Goal: Task Accomplishment & Management: Manage account settings

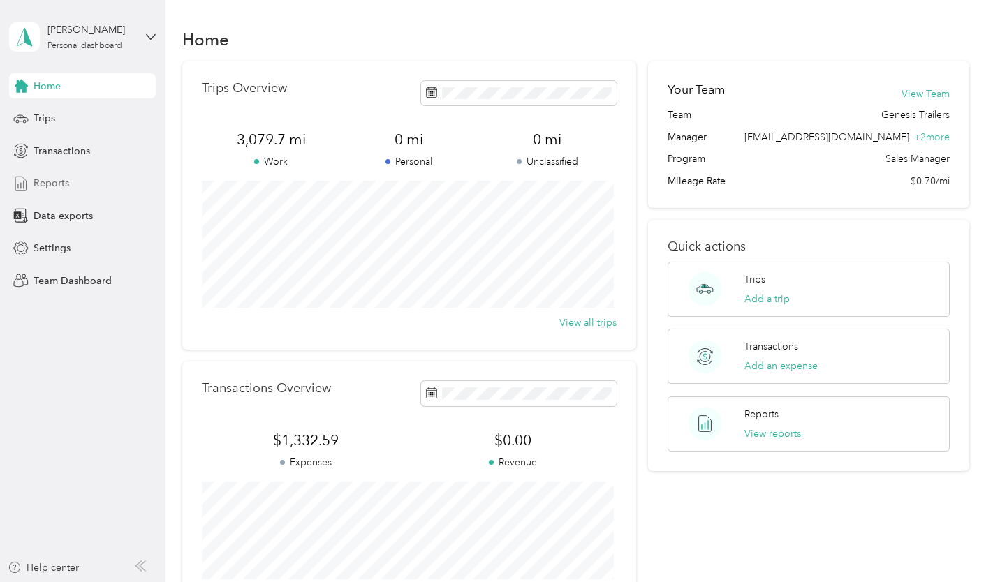
click at [47, 171] on div "Reports" at bounding box center [82, 183] width 147 height 25
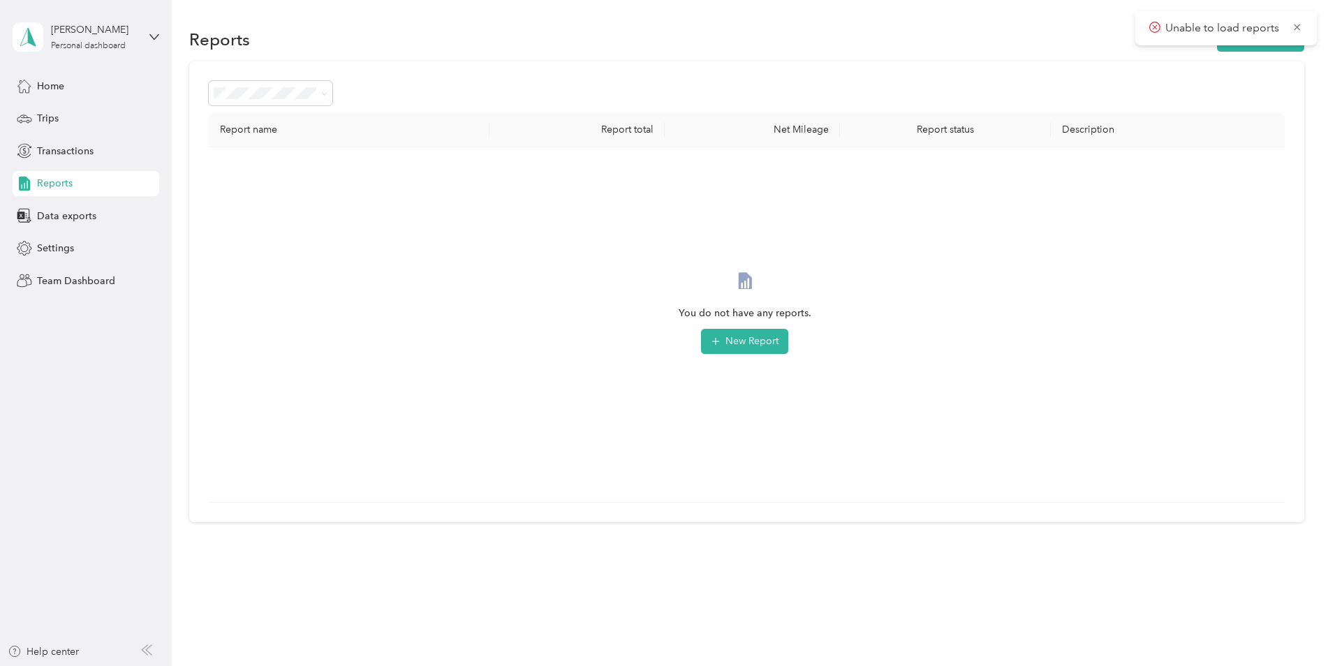
click at [75, 180] on div "Reports" at bounding box center [86, 183] width 147 height 25
click at [69, 101] on div "Home Trips Transactions Reports Data exports Settings Team Dashboard" at bounding box center [86, 183] width 147 height 220
click at [57, 116] on span "Trips" at bounding box center [48, 118] width 22 height 15
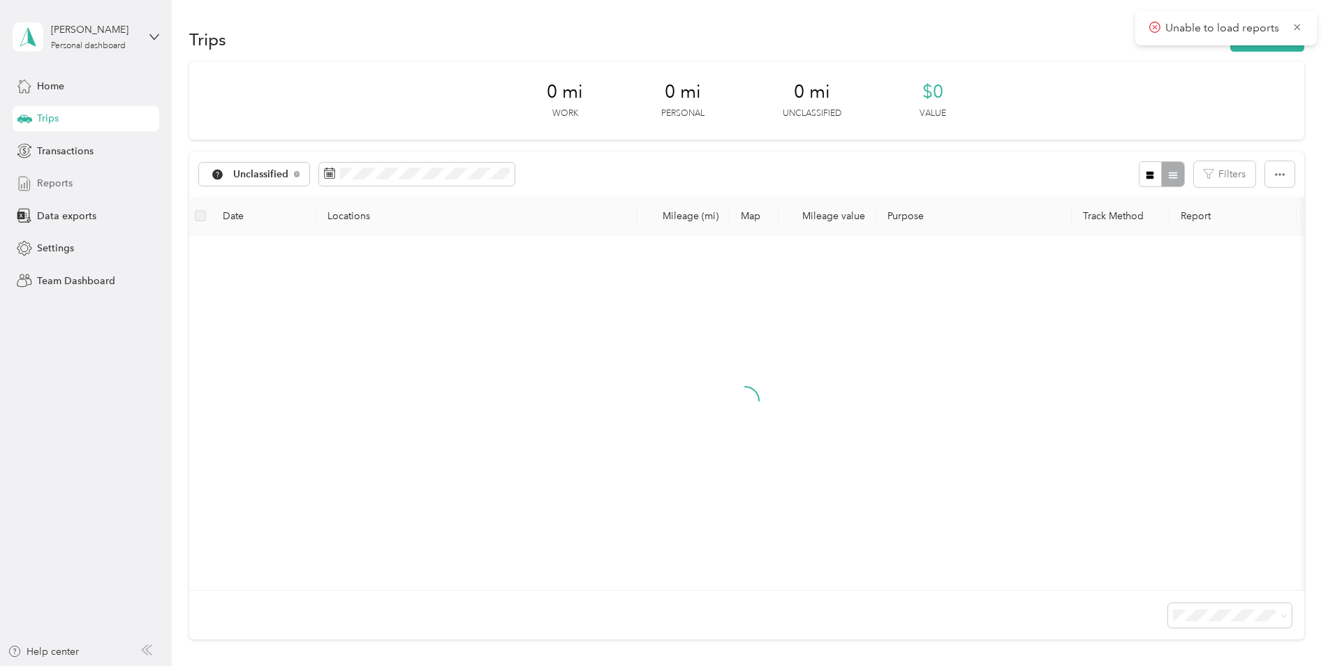
click at [87, 38] on div "[PERSON_NAME] Personal dashboard" at bounding box center [94, 36] width 87 height 28
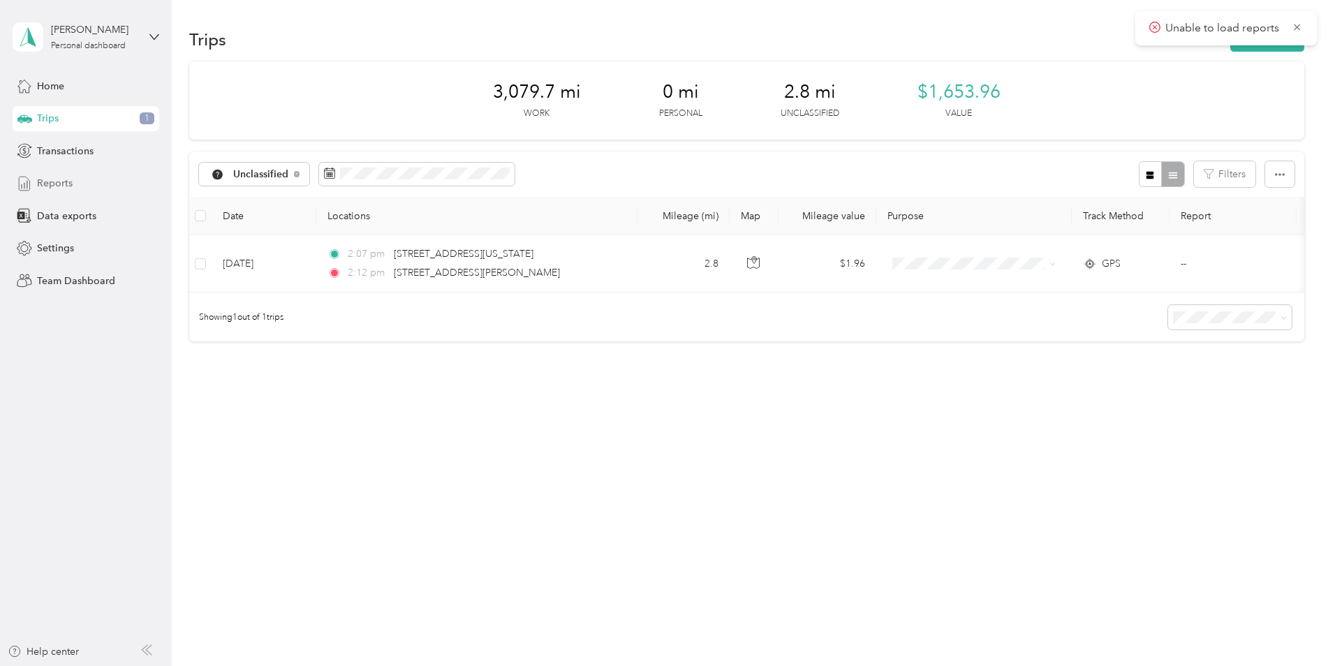
click at [378, 50] on div "Trips New trip" at bounding box center [746, 38] width 1115 height 29
click at [288, 170] on span "Unclassified" at bounding box center [261, 175] width 56 height 10
click at [257, 246] on span "Genesis Trailers" at bounding box center [269, 246] width 73 height 15
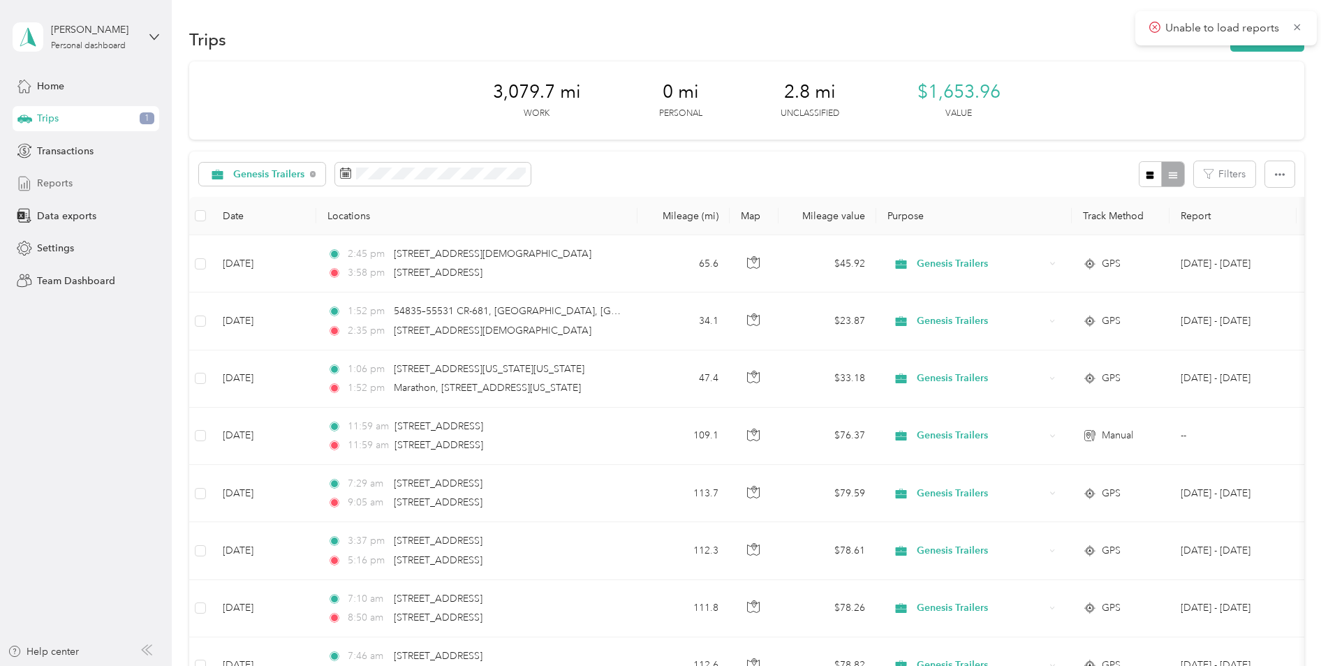
click at [992, 29] on icon at bounding box center [1298, 27] width 6 height 6
click at [992, 43] on div "Unable to load reports" at bounding box center [1226, 28] width 182 height 34
click at [992, 42] on icon "button" at bounding box center [1245, 40] width 16 height 16
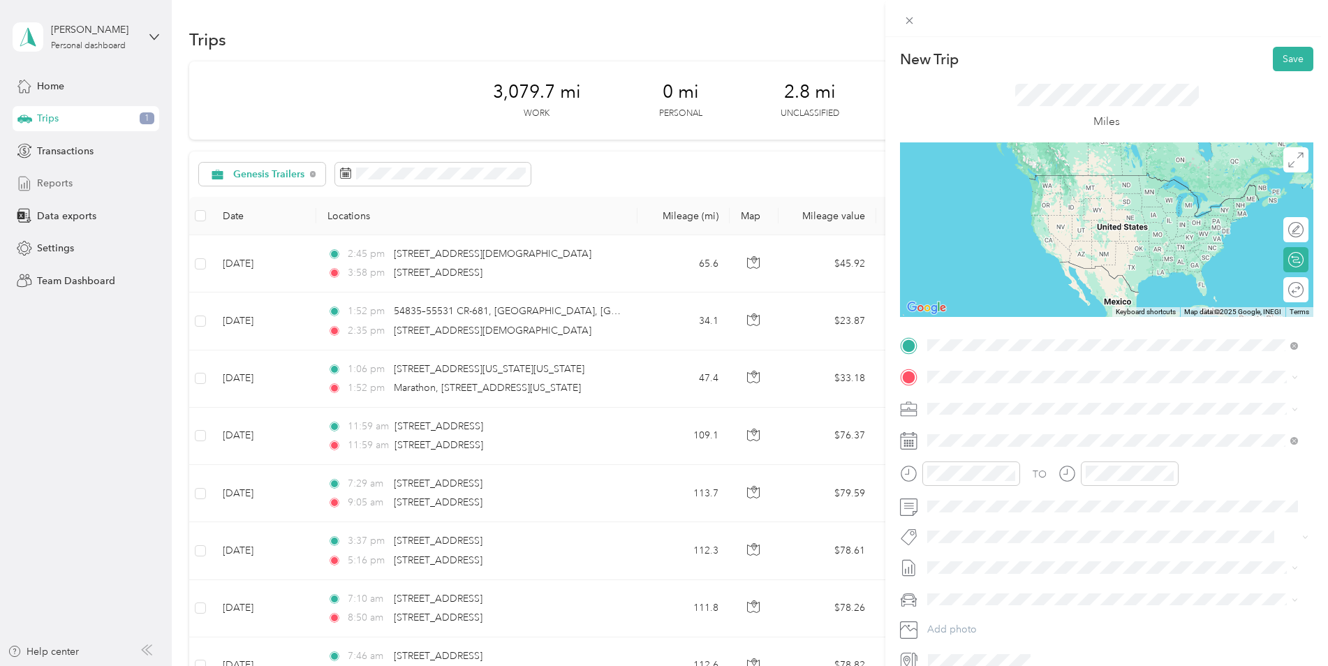
click at [966, 395] on span "[STREET_ADDRESS][US_STATE]" at bounding box center [1024, 396] width 140 height 13
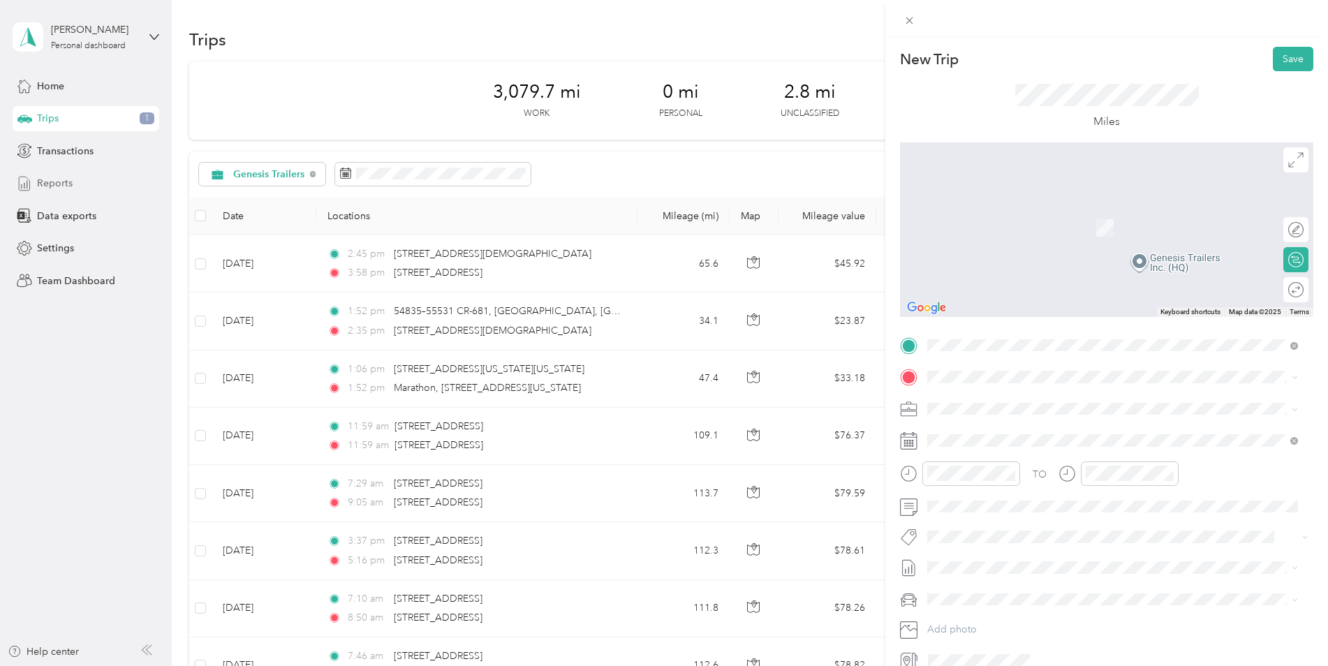
click at [966, 384] on span at bounding box center [1117, 377] width 391 height 22
click at [992, 434] on span "[STREET_ADDRESS][US_STATE]" at bounding box center [1024, 427] width 140 height 13
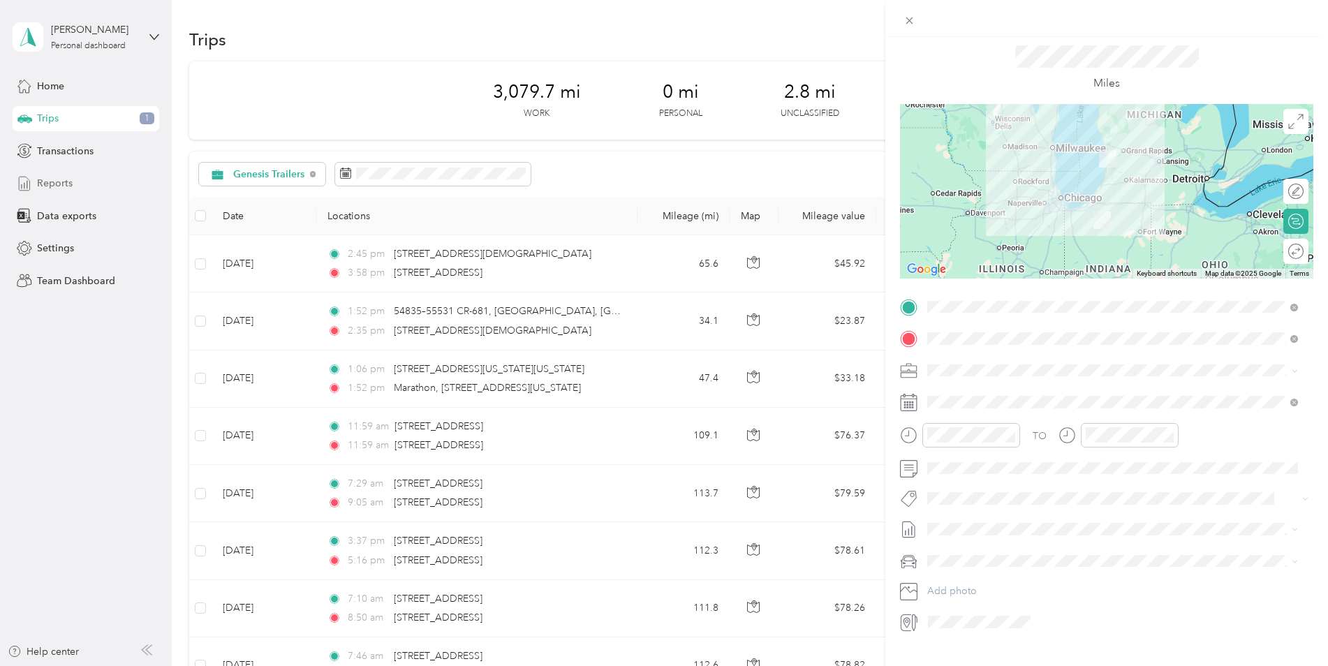
scroll to position [40, 0]
click at [966, 479] on icon at bounding box center [962, 480] width 14 height 14
click at [992, 582] on div "25" at bounding box center [1028, 594] width 18 height 17
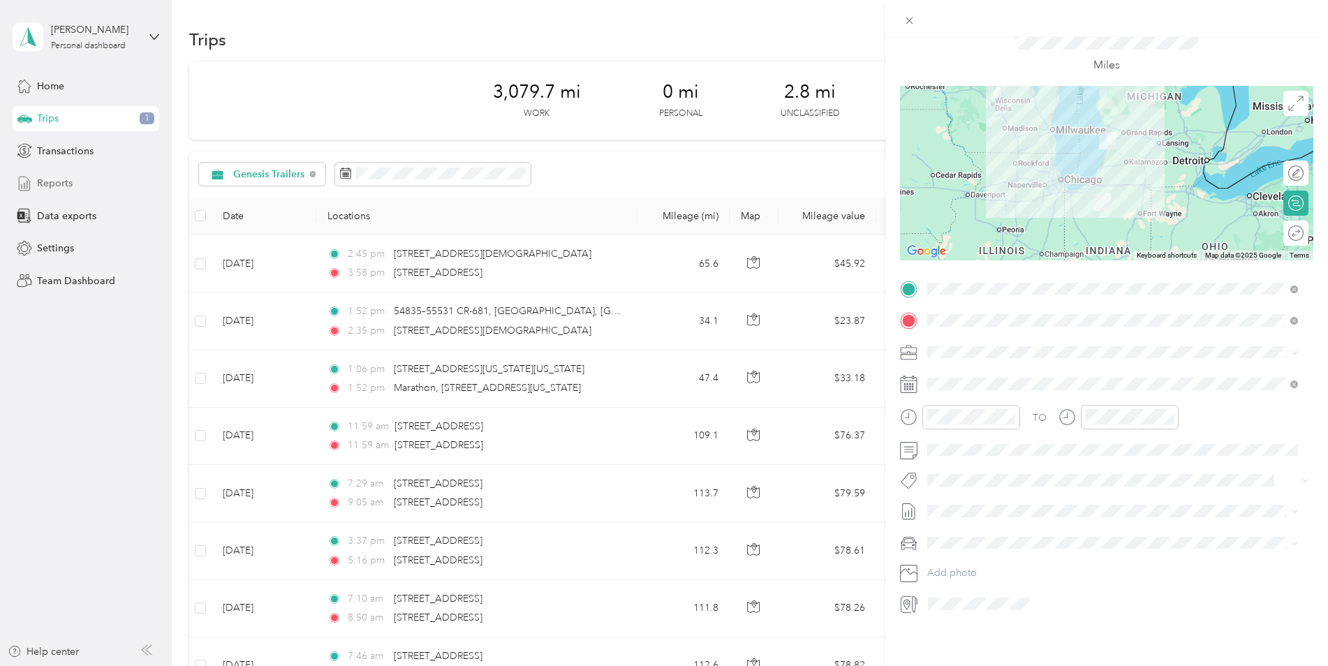
scroll to position [0, 0]
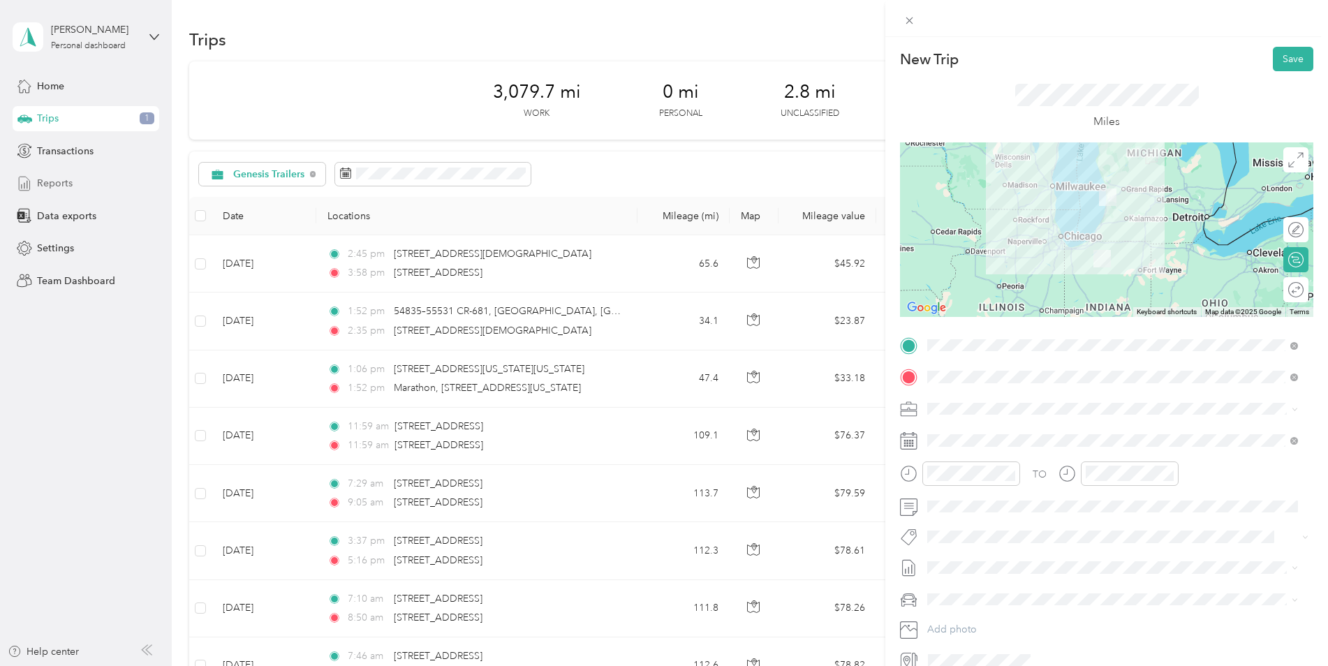
click at [992, 62] on button "Save" at bounding box center [1293, 59] width 40 height 24
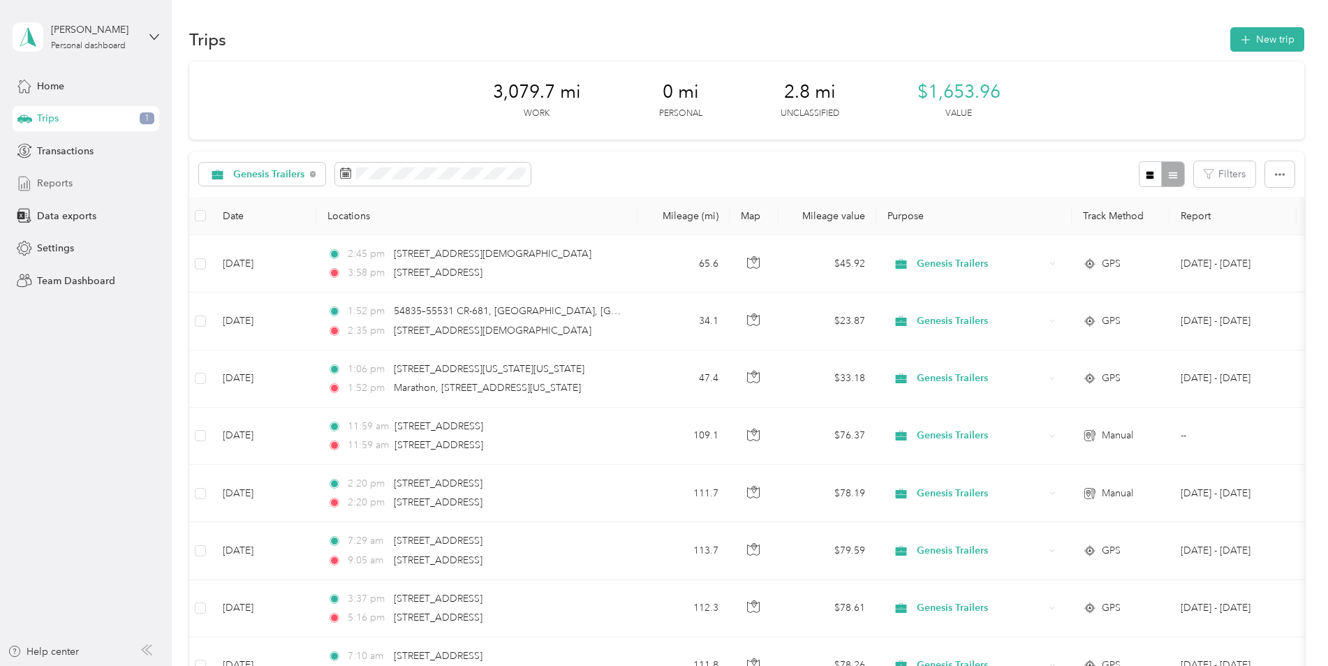
click at [992, 43] on button "New trip" at bounding box center [1267, 39] width 74 height 24
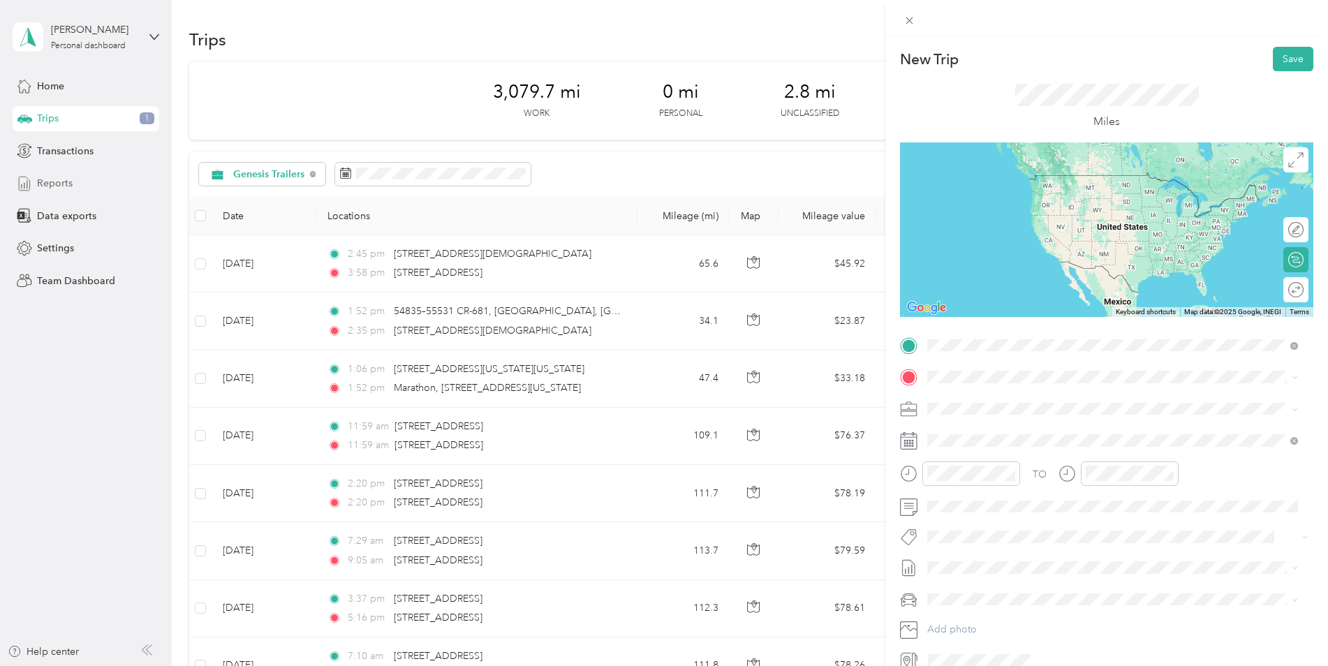
click at [970, 401] on span "[STREET_ADDRESS][US_STATE]" at bounding box center [1024, 396] width 140 height 13
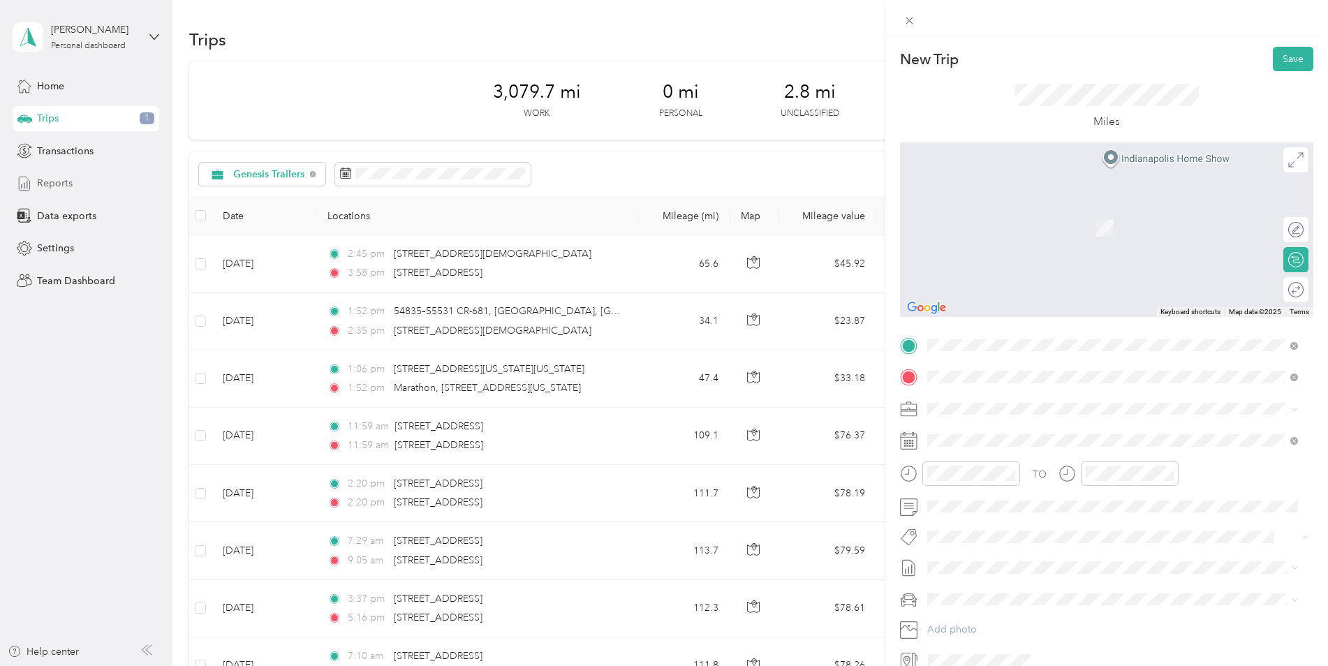
click at [975, 438] on div "[STREET_ADDRESS][US_STATE]" at bounding box center [1112, 428] width 361 height 19
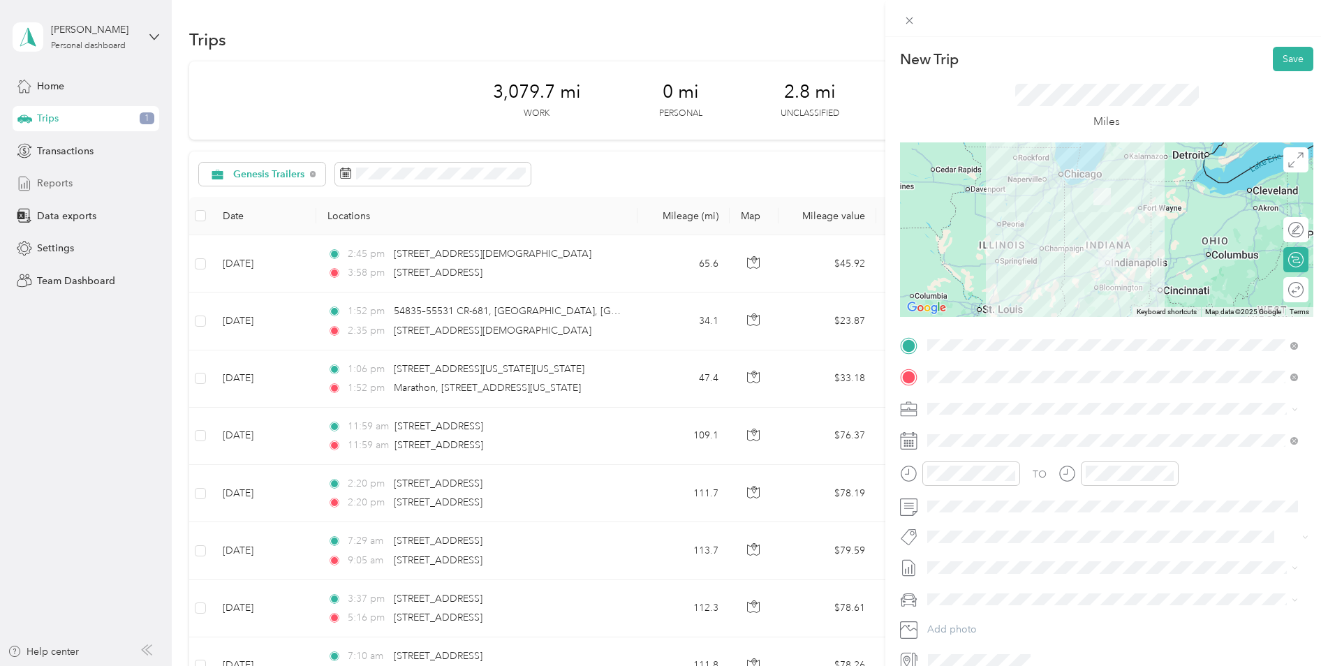
scroll to position [67, 0]
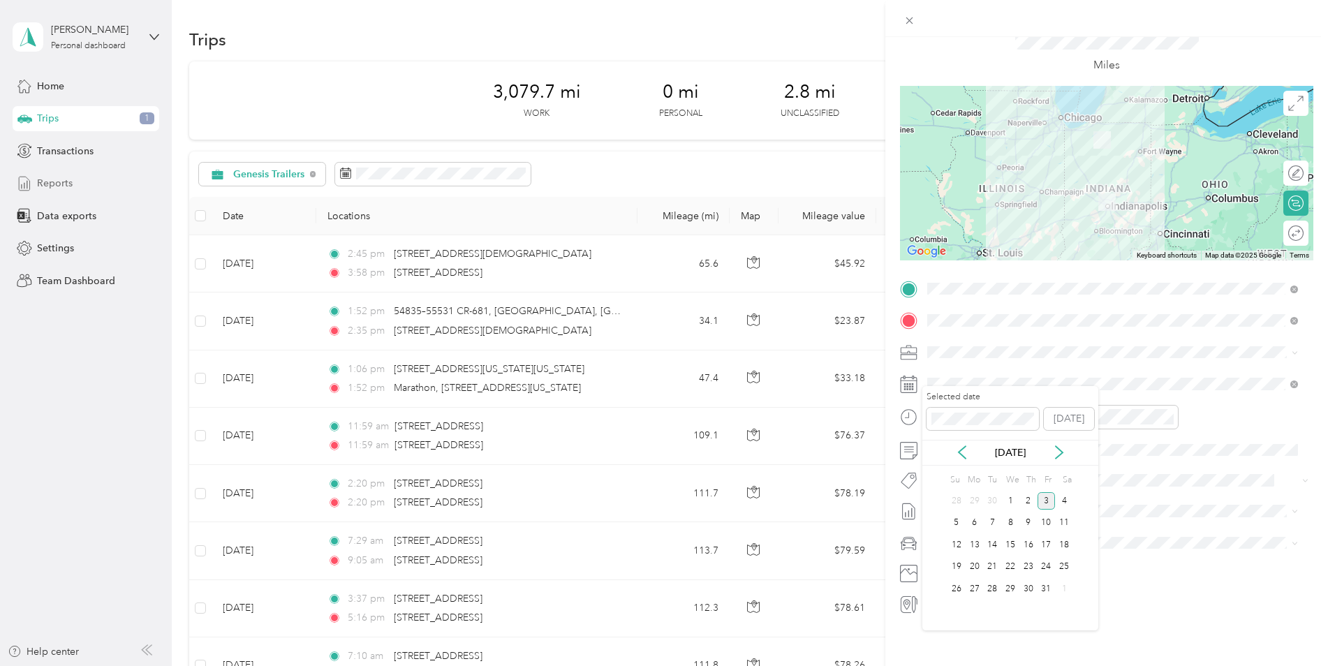
click at [961, 452] on icon at bounding box center [962, 452] width 14 height 14
click at [992, 543] on div "19" at bounding box center [1047, 544] width 18 height 17
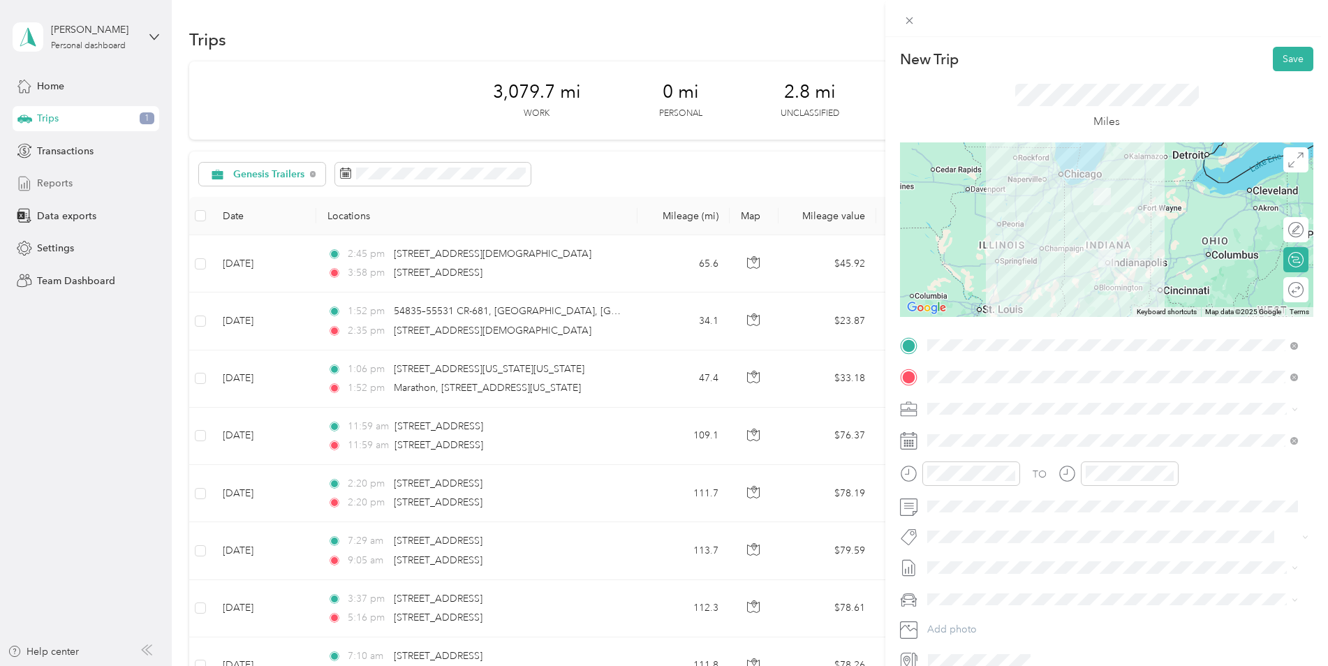
click at [992, 50] on button "Save" at bounding box center [1293, 59] width 40 height 24
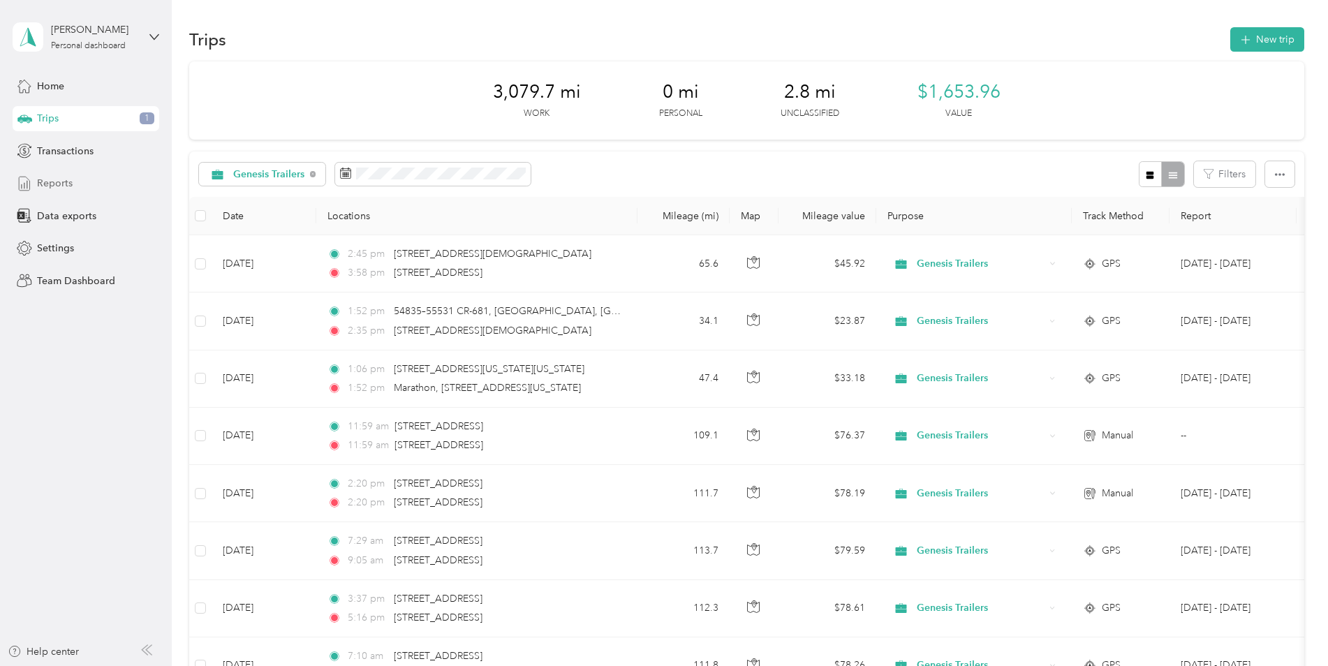
click at [312, 175] on icon at bounding box center [313, 174] width 6 height 6
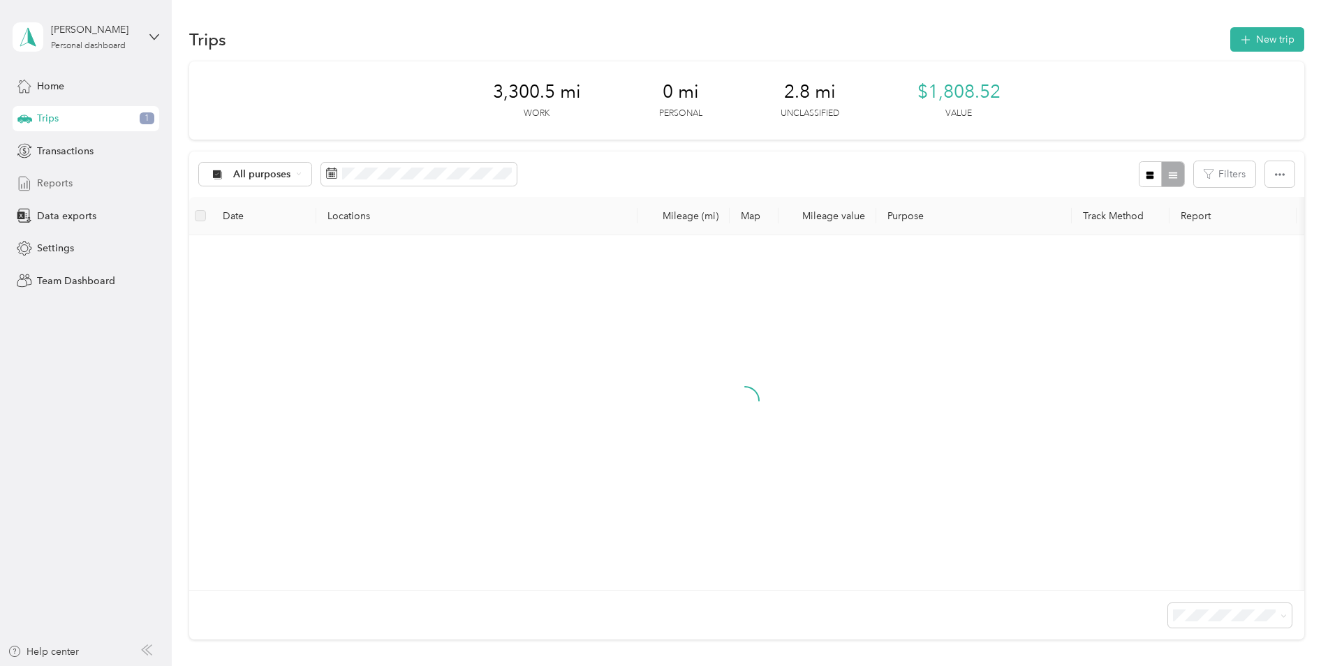
click at [302, 172] on div "All purposes" at bounding box center [255, 175] width 113 height 24
click at [279, 214] on li "Unclassified" at bounding box center [257, 224] width 116 height 24
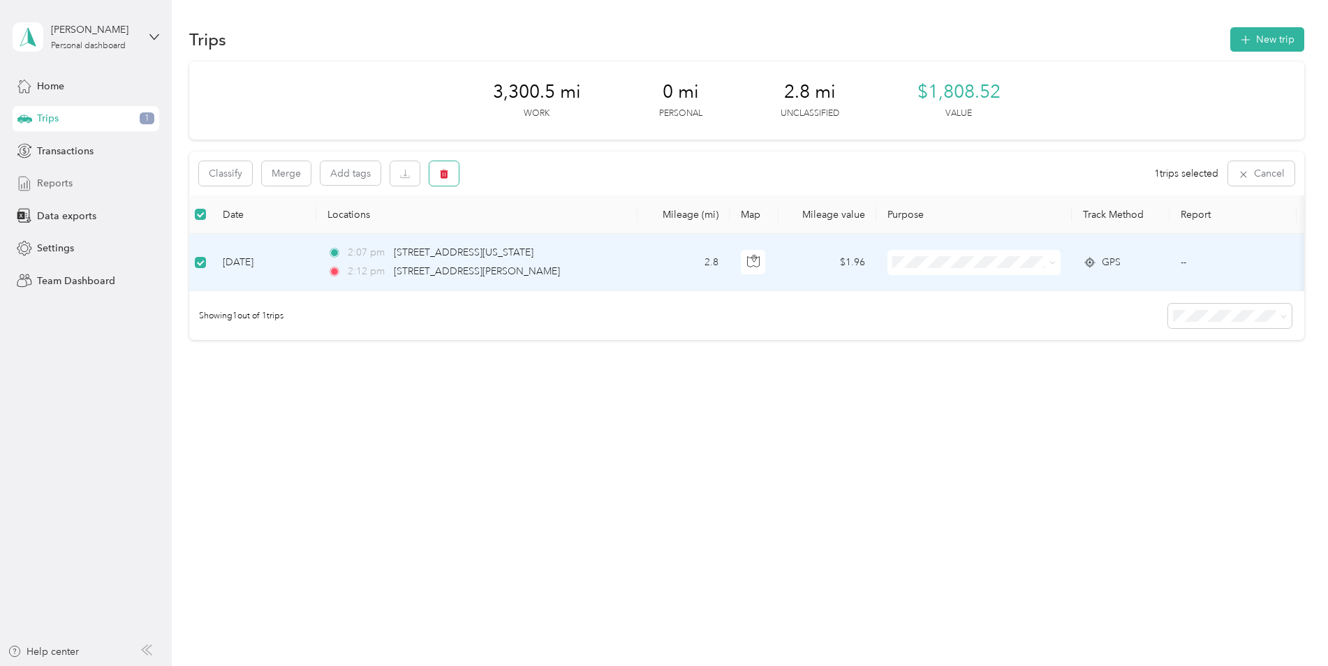
click at [444, 181] on button "button" at bounding box center [443, 173] width 29 height 24
click at [543, 227] on button "Yes" at bounding box center [547, 232] width 27 height 22
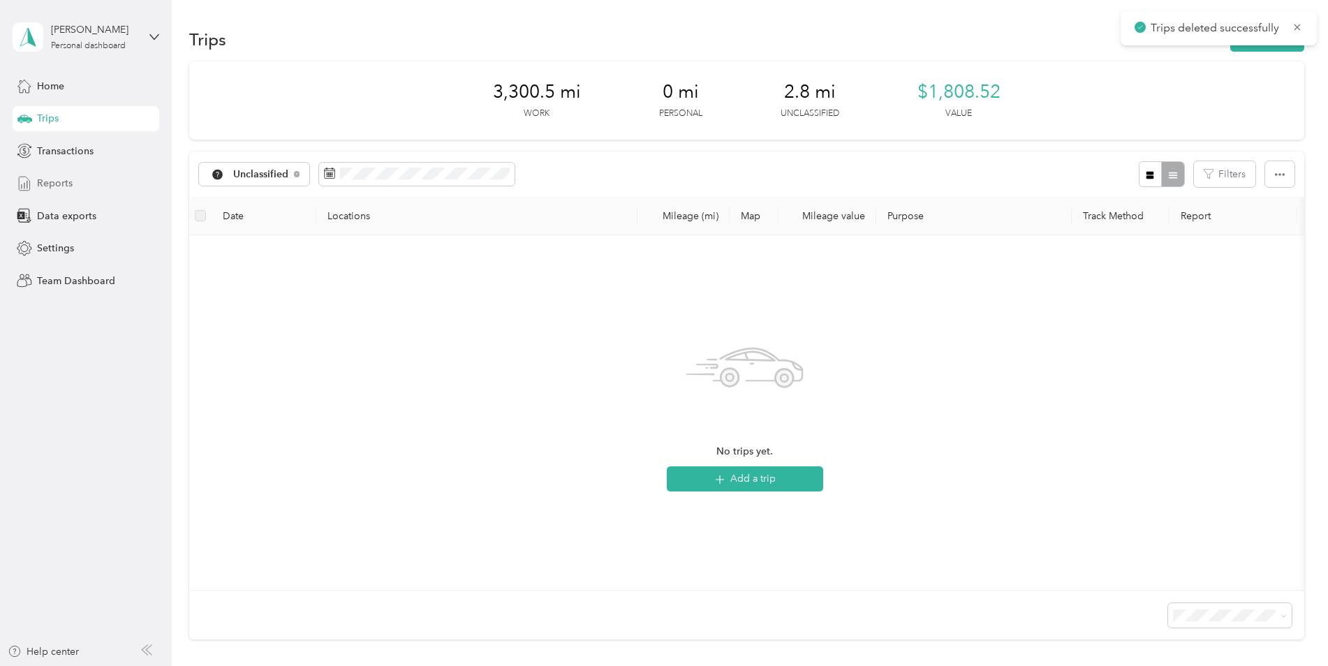
click at [298, 174] on icon at bounding box center [297, 174] width 6 height 6
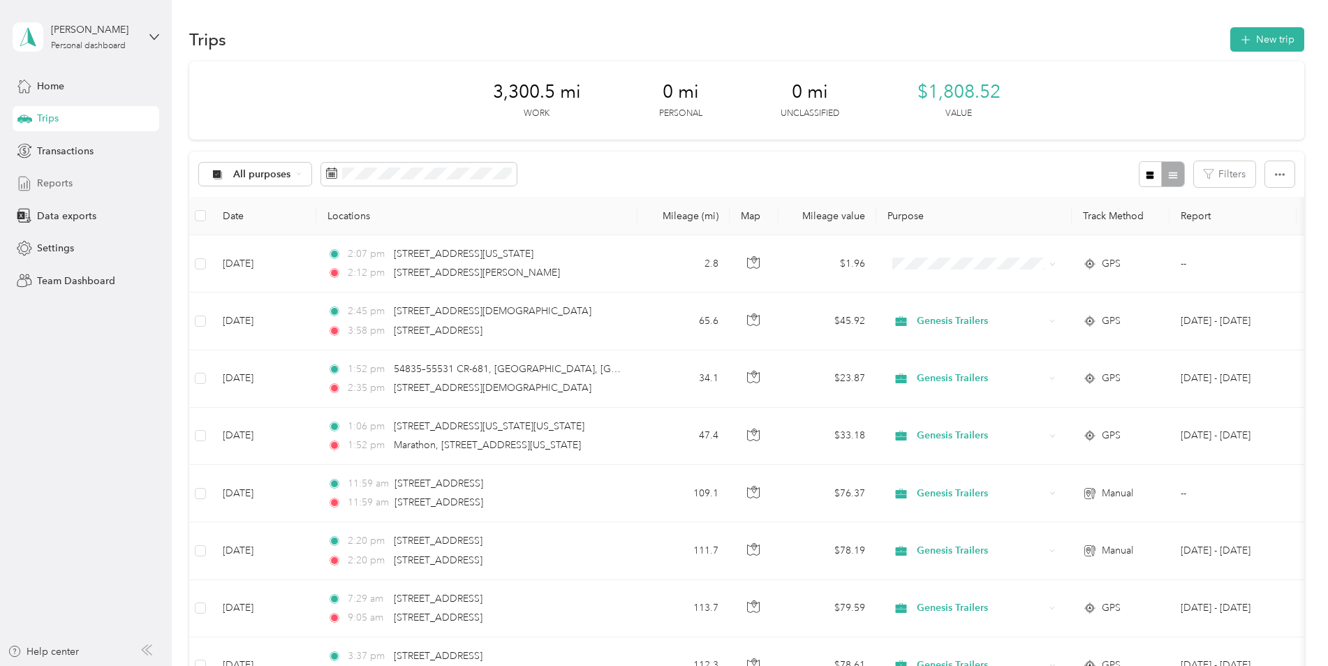
click at [286, 176] on span "All purposes" at bounding box center [262, 175] width 58 height 10
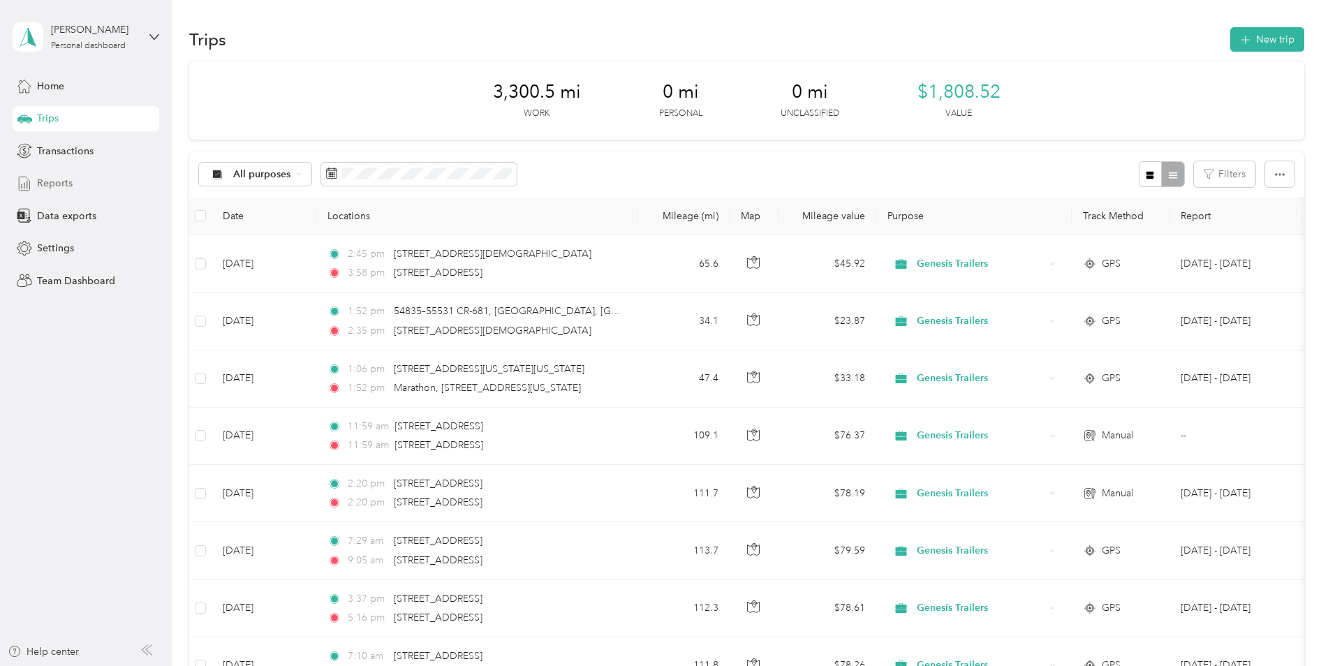
click at [275, 238] on li "Genesis Trailers" at bounding box center [257, 241] width 116 height 24
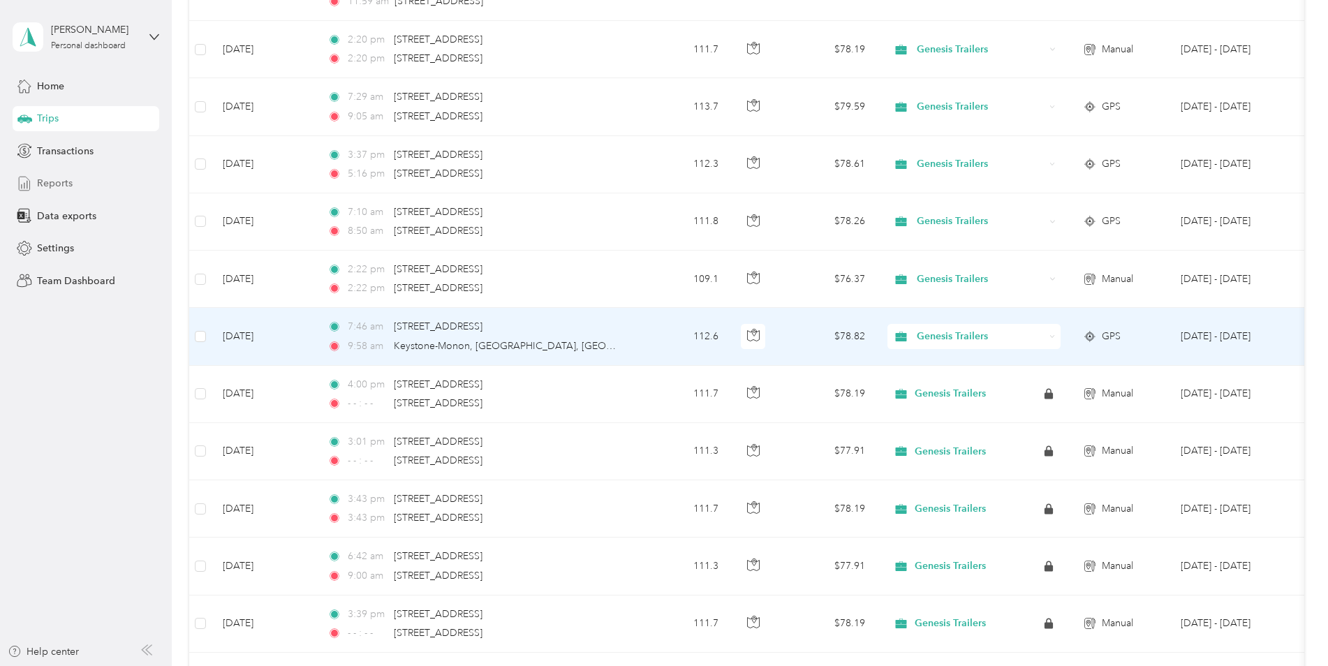
scroll to position [445, 0]
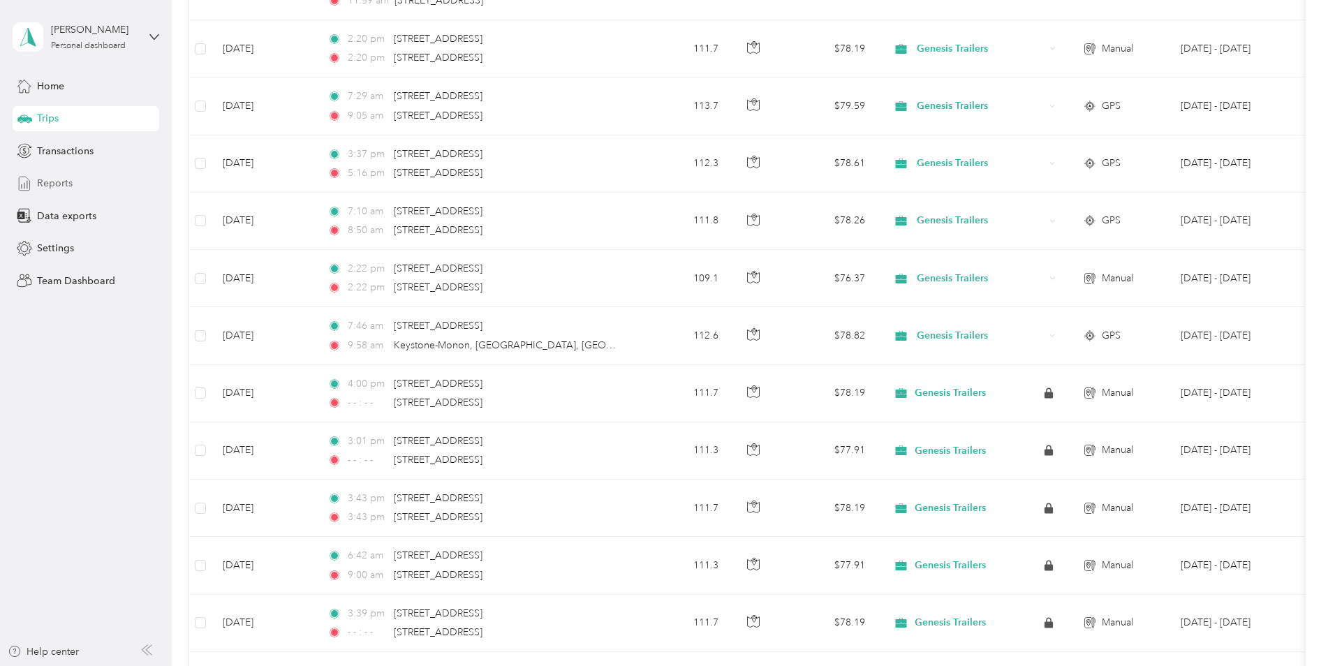
click at [141, 420] on aside "[PERSON_NAME] Personal dashboard Home Trips Transactions Reports Data exports S…" at bounding box center [86, 333] width 172 height 666
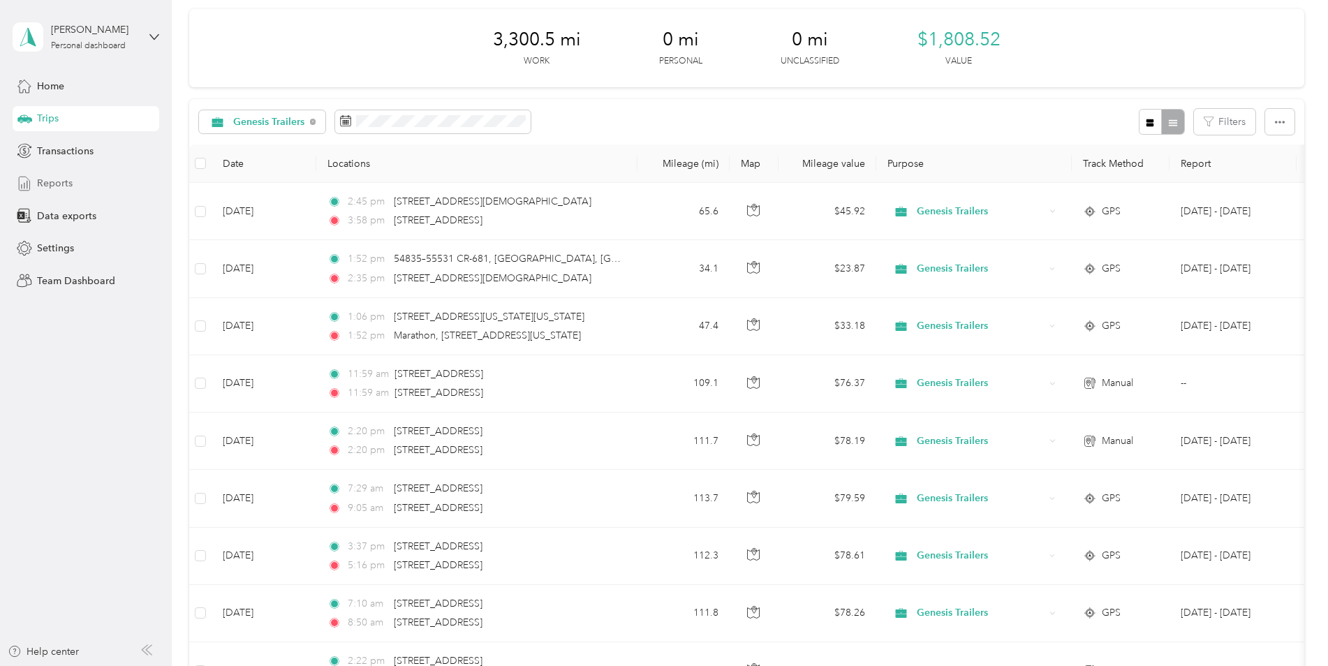
scroll to position [0, 0]
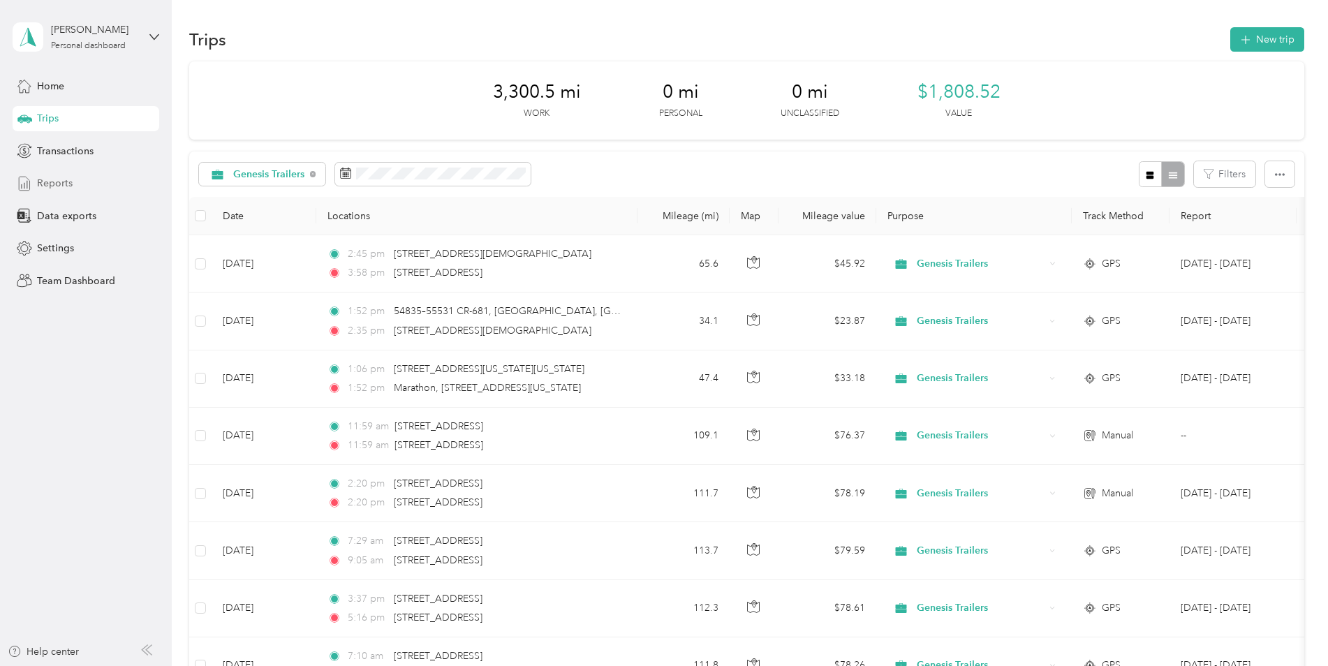
click at [992, 44] on button "New trip" at bounding box center [1267, 39] width 74 height 24
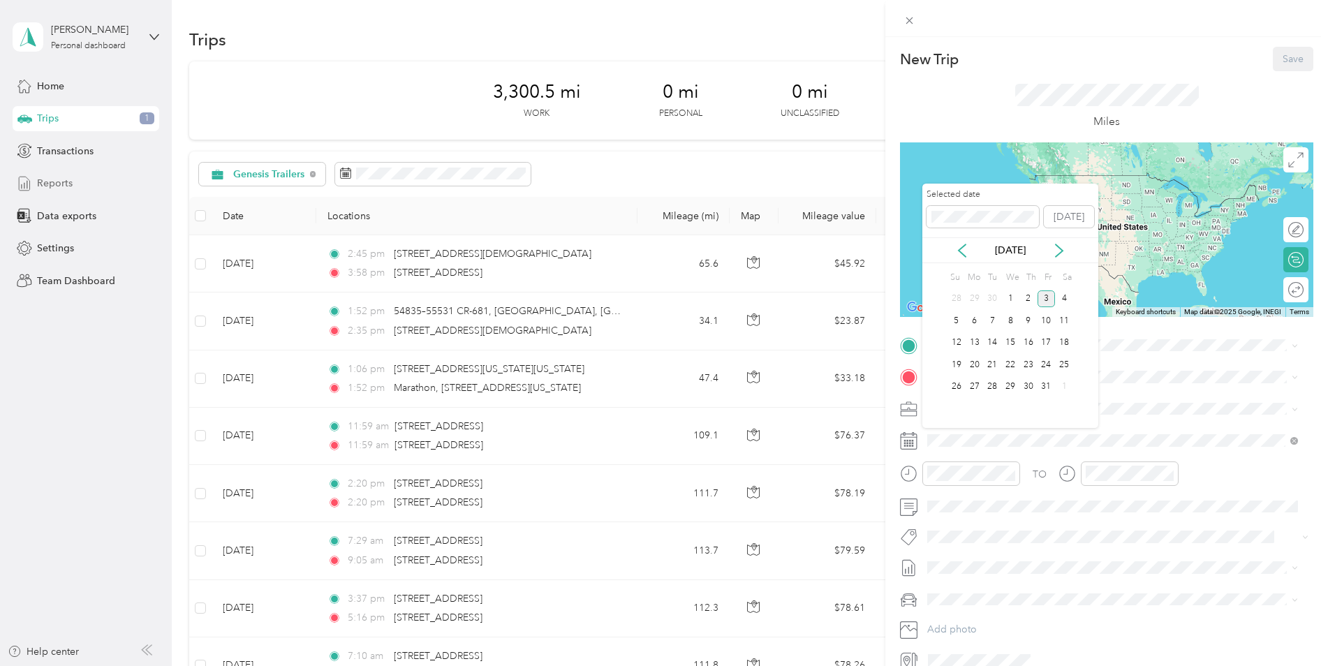
click at [957, 248] on icon at bounding box center [962, 251] width 14 height 14
click at [992, 296] on div "3" at bounding box center [1010, 298] width 18 height 17
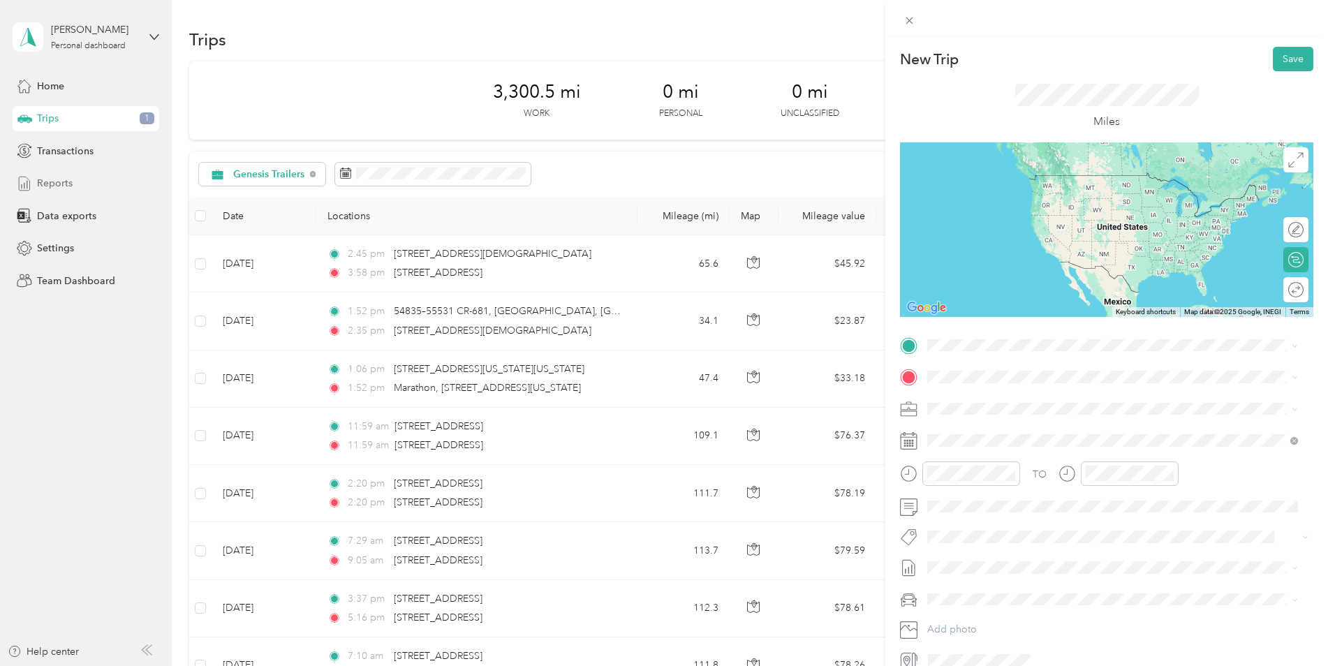
click at [978, 401] on span "[STREET_ADDRESS][US_STATE]" at bounding box center [1024, 395] width 140 height 13
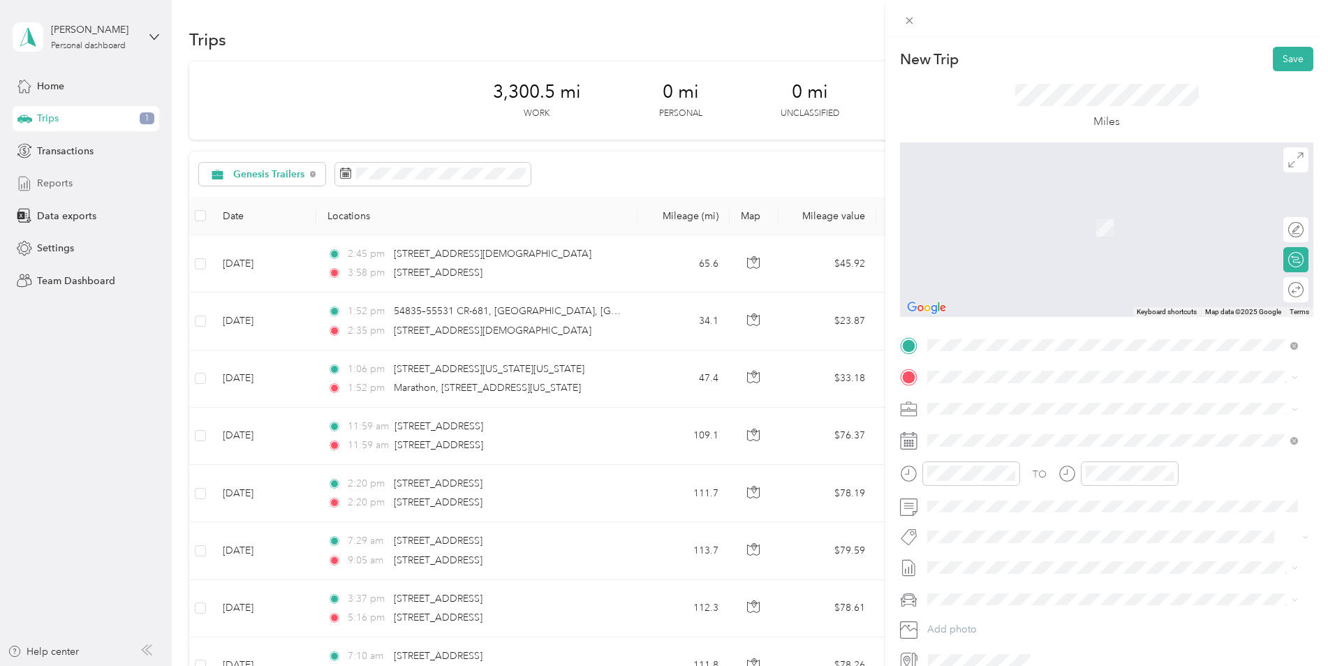
click at [989, 385] on span at bounding box center [1117, 377] width 391 height 22
click at [991, 429] on span "[STREET_ADDRESS][US_STATE]" at bounding box center [1024, 427] width 140 height 13
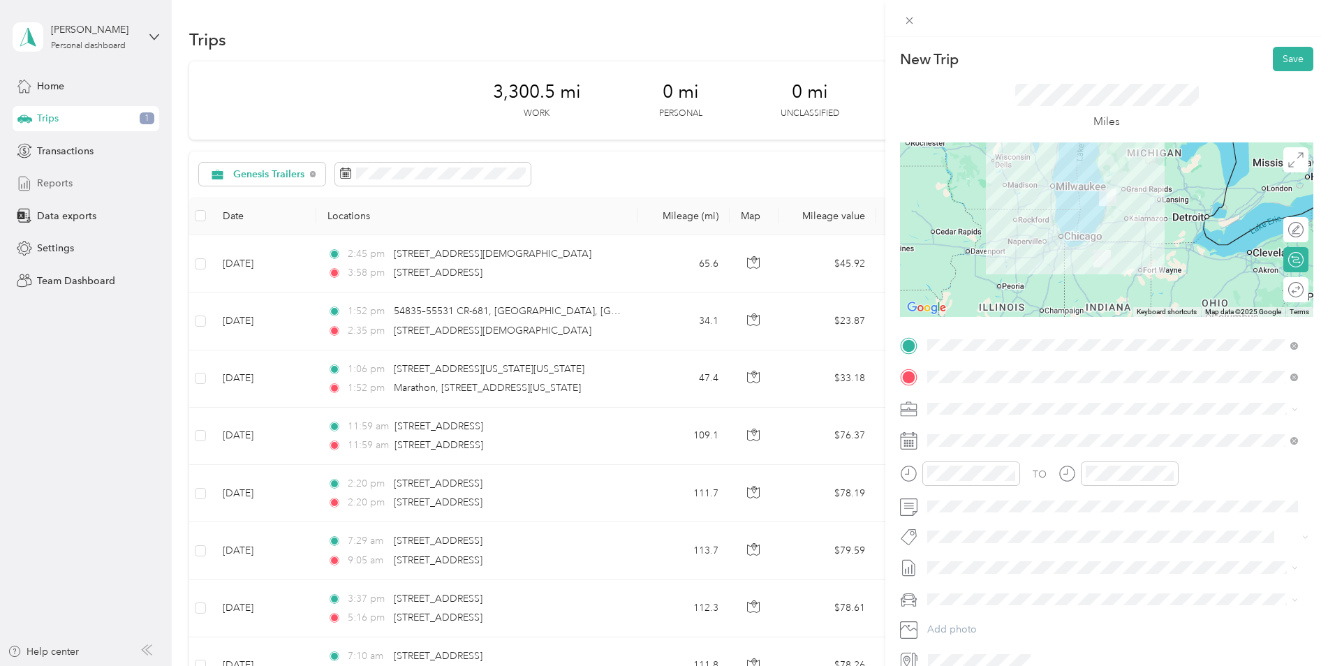
click at [992, 62] on button "Save" at bounding box center [1293, 59] width 40 height 24
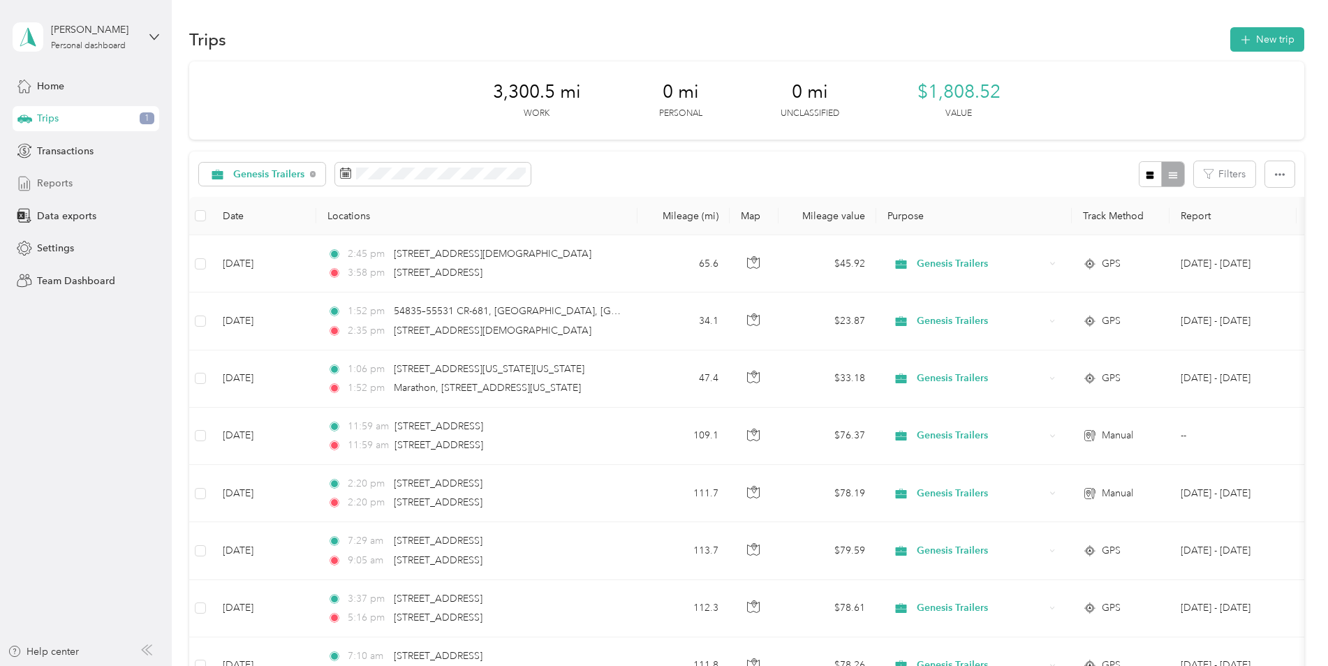
click at [992, 40] on button "New trip" at bounding box center [1267, 39] width 74 height 24
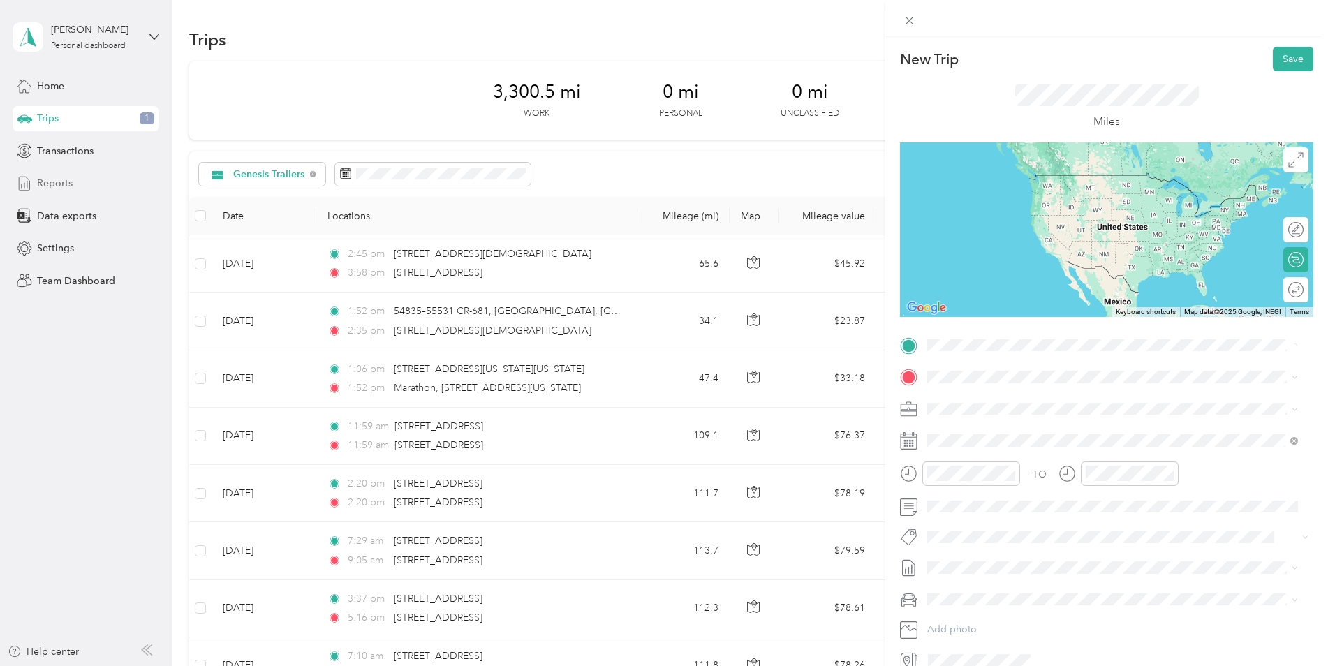
click at [981, 402] on span "[STREET_ADDRESS][US_STATE]" at bounding box center [1024, 396] width 140 height 13
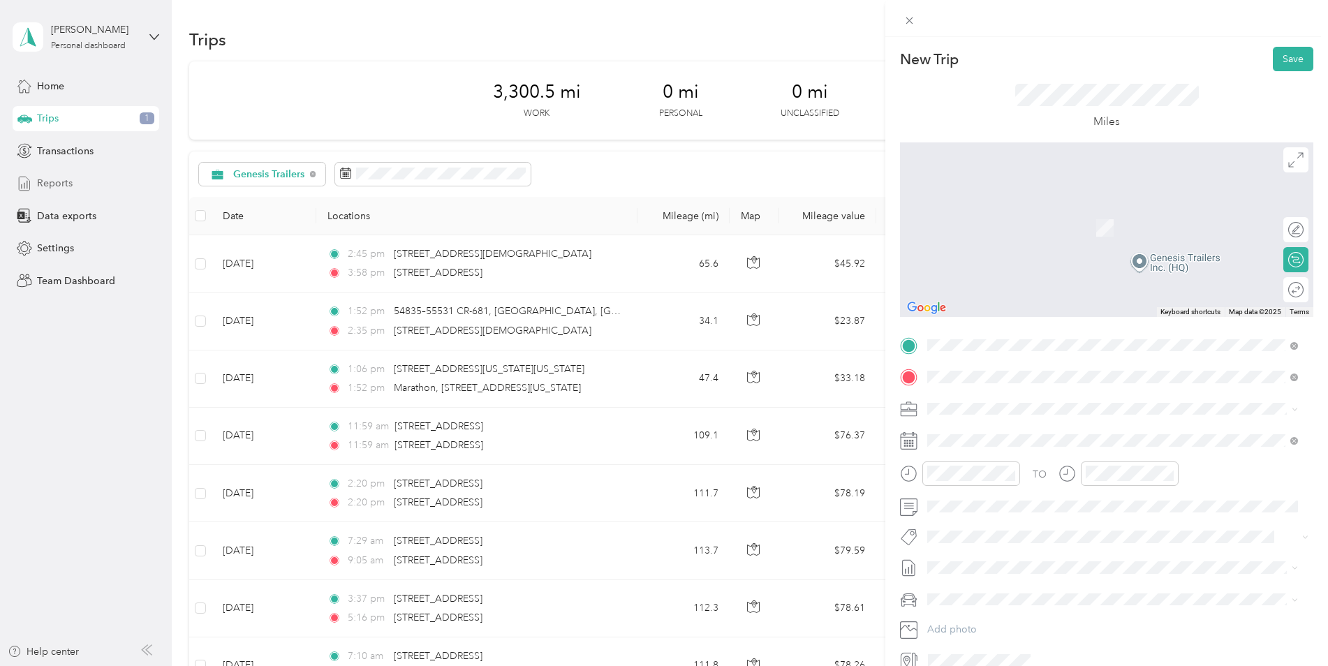
click at [978, 434] on span "[STREET_ADDRESS][US_STATE]" at bounding box center [1024, 427] width 140 height 13
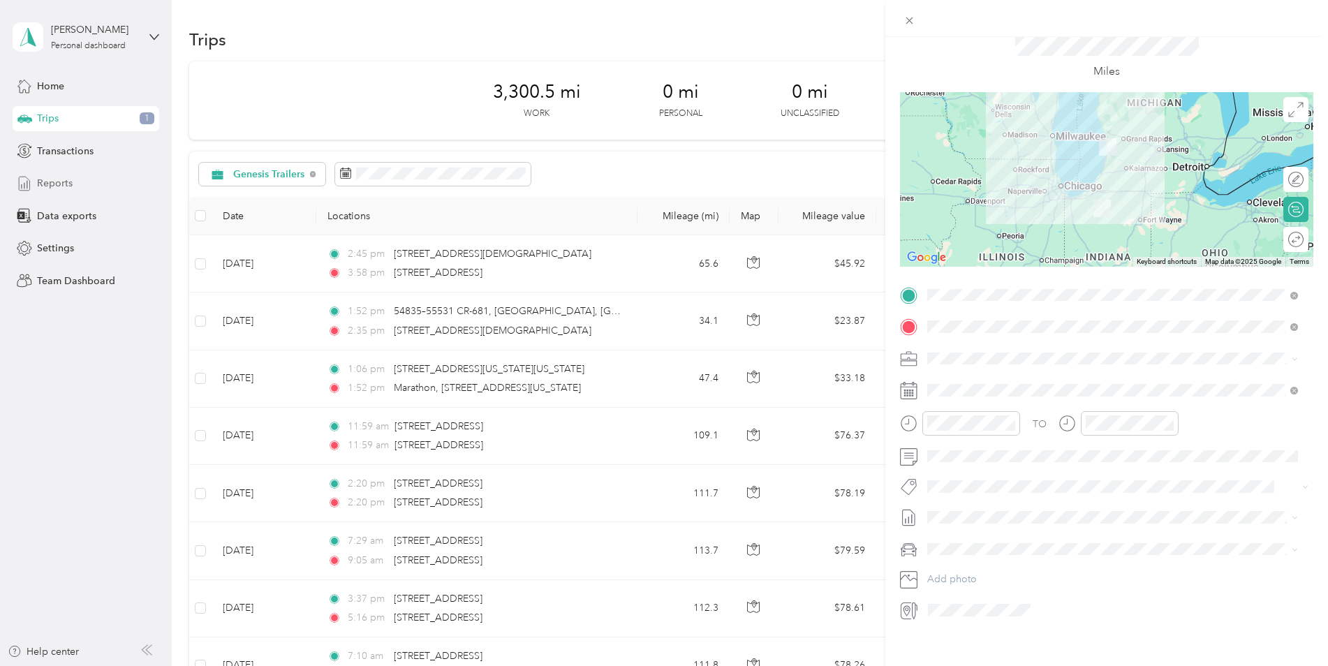
scroll to position [52, 0]
click at [980, 378] on span at bounding box center [1117, 388] width 391 height 22
click at [965, 459] on div "[DATE]" at bounding box center [1010, 468] width 176 height 26
click at [965, 460] on icon at bounding box center [962, 467] width 14 height 14
click at [992, 513] on div "3" at bounding box center [1010, 515] width 18 height 17
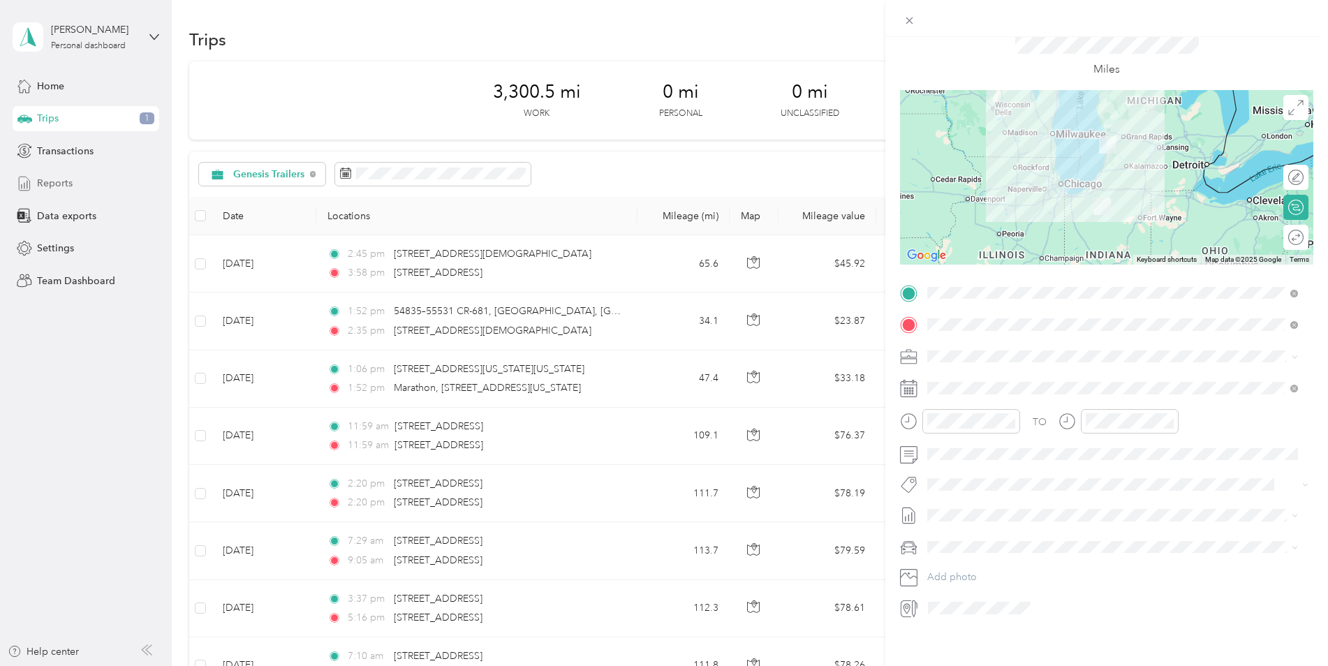
click at [992, 473] on div "TO Add photo" at bounding box center [1106, 450] width 413 height 337
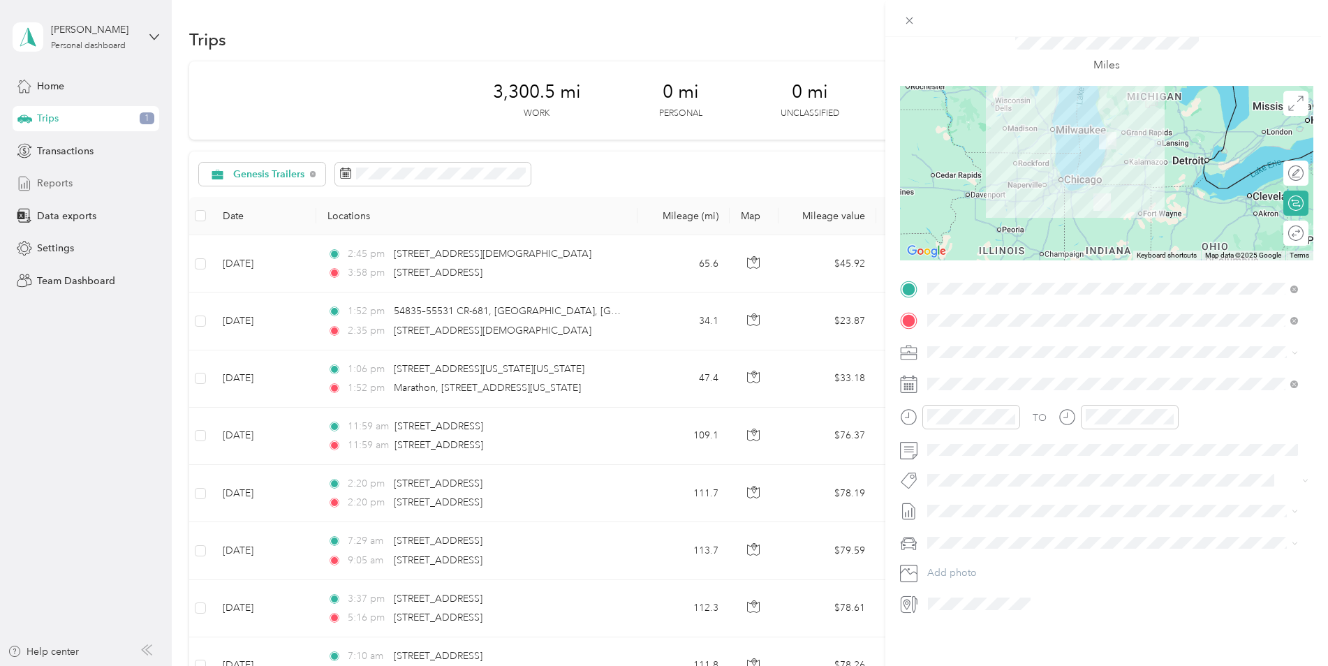
scroll to position [0, 0]
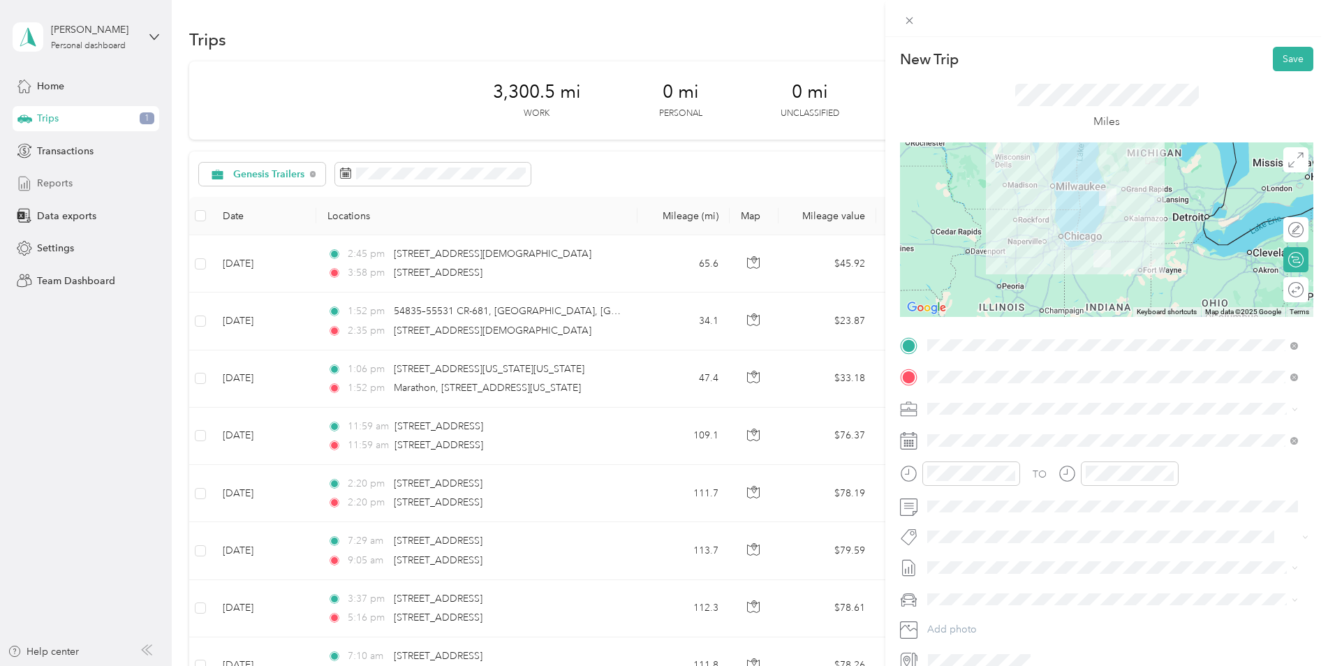
click at [992, 66] on button "Save" at bounding box center [1293, 59] width 40 height 24
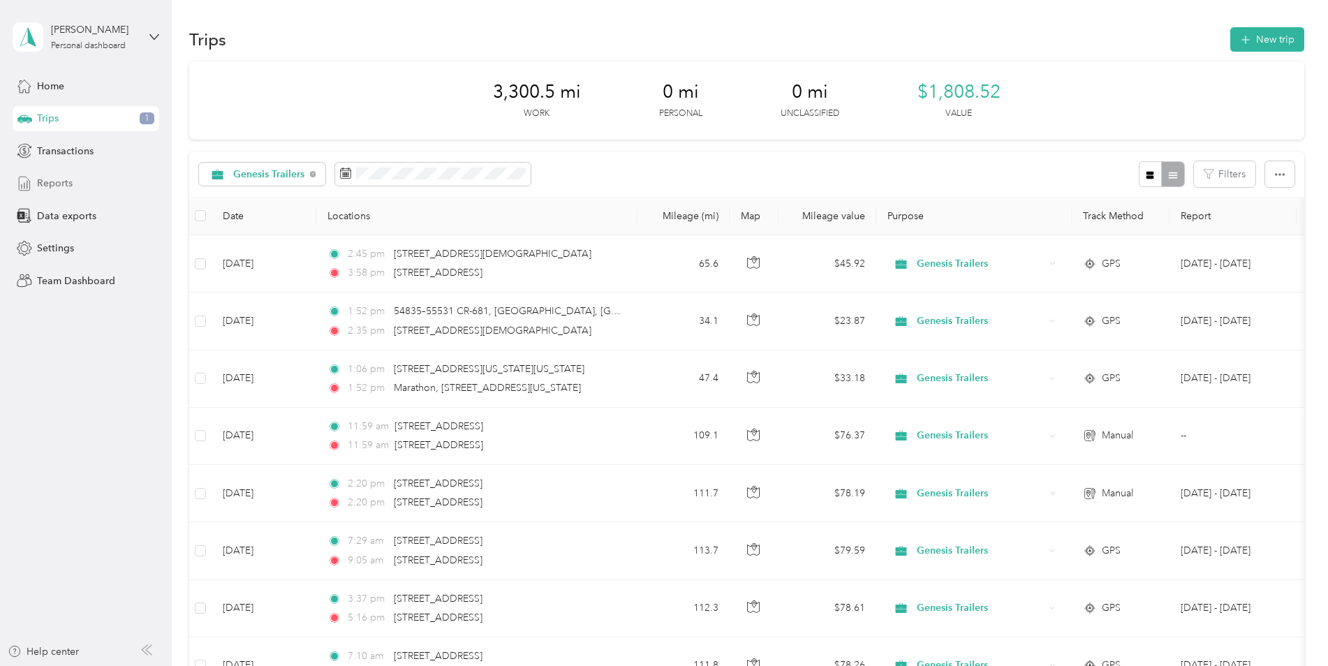
click at [992, 37] on icon "button" at bounding box center [1245, 40] width 16 height 16
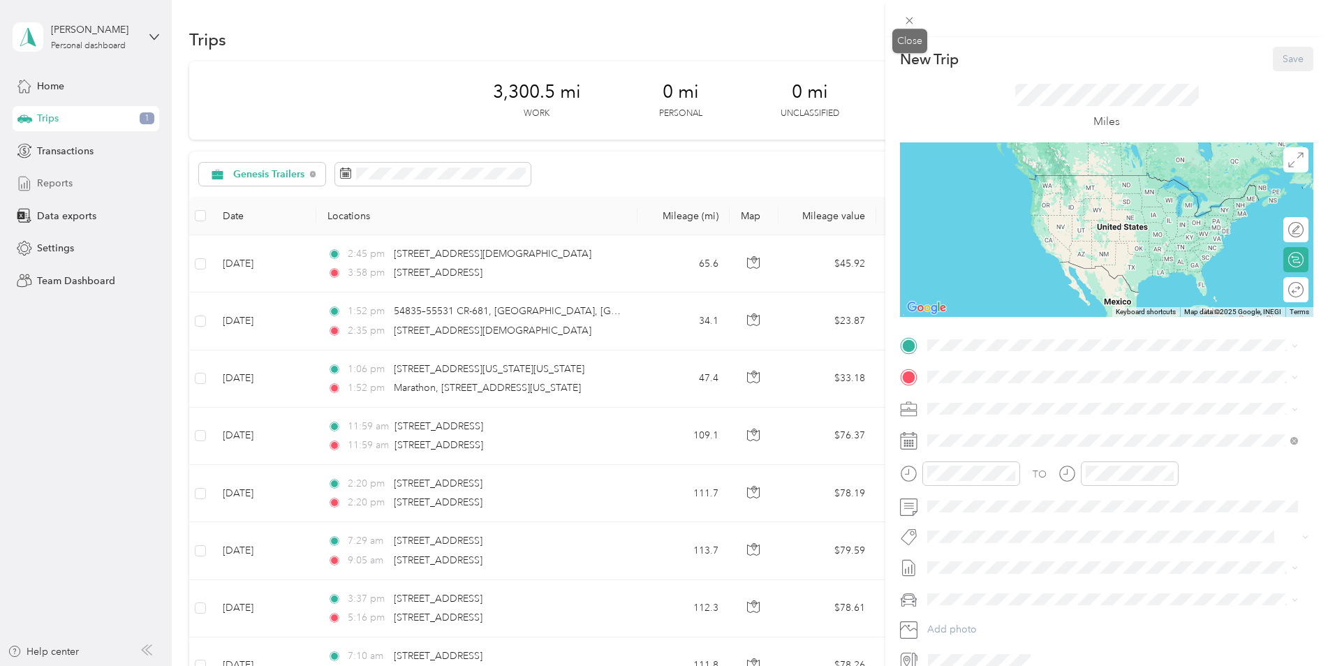
click at [912, 27] on span at bounding box center [910, 20] width 20 height 20
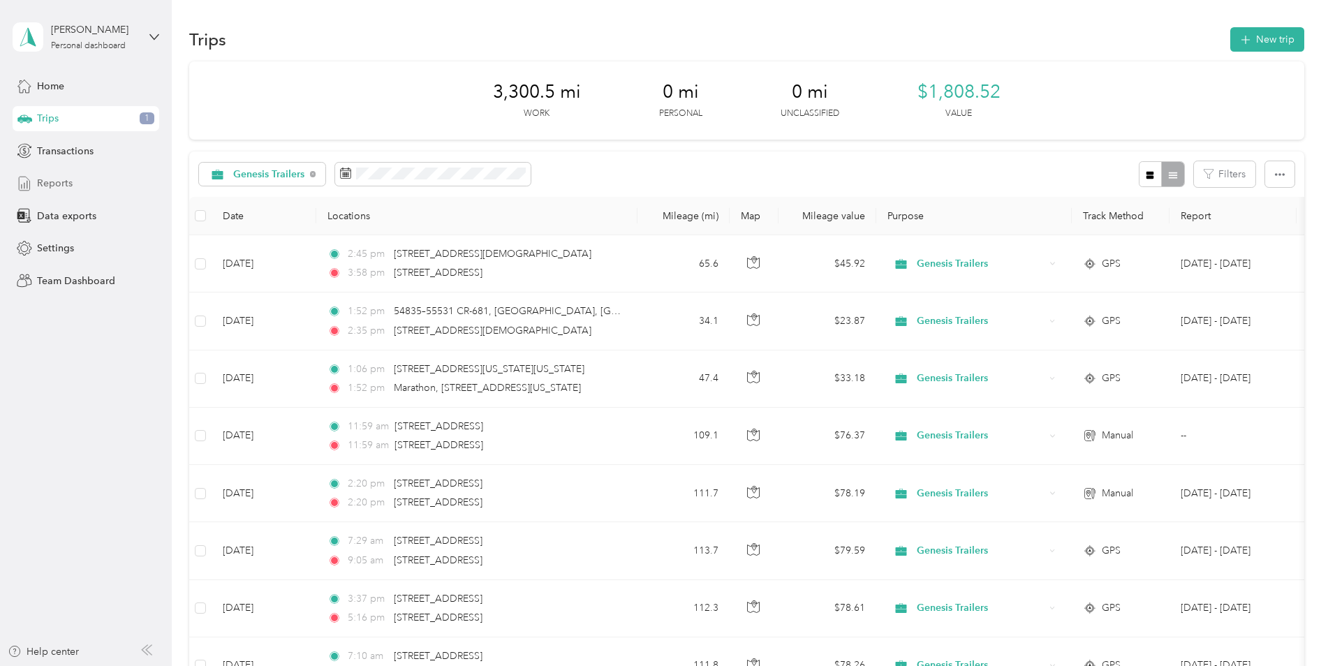
click at [992, 30] on button "New trip" at bounding box center [1267, 39] width 74 height 24
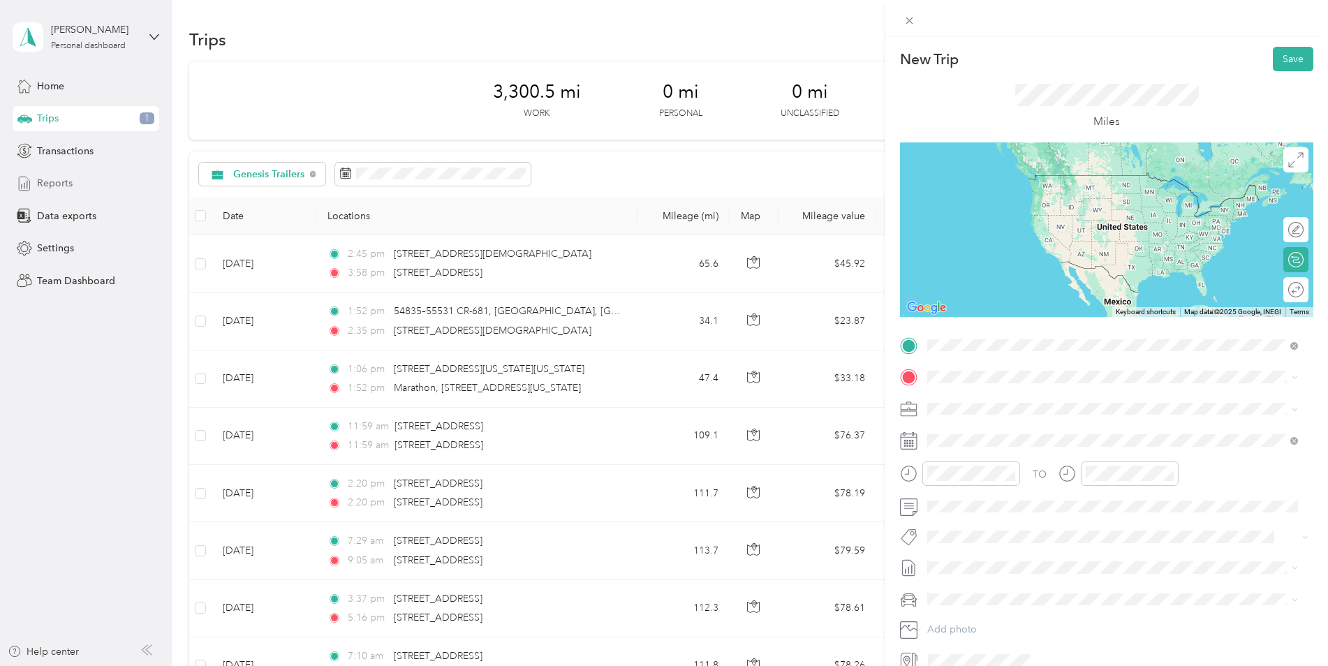
click at [980, 402] on span "[STREET_ADDRESS][US_STATE]" at bounding box center [1024, 396] width 140 height 13
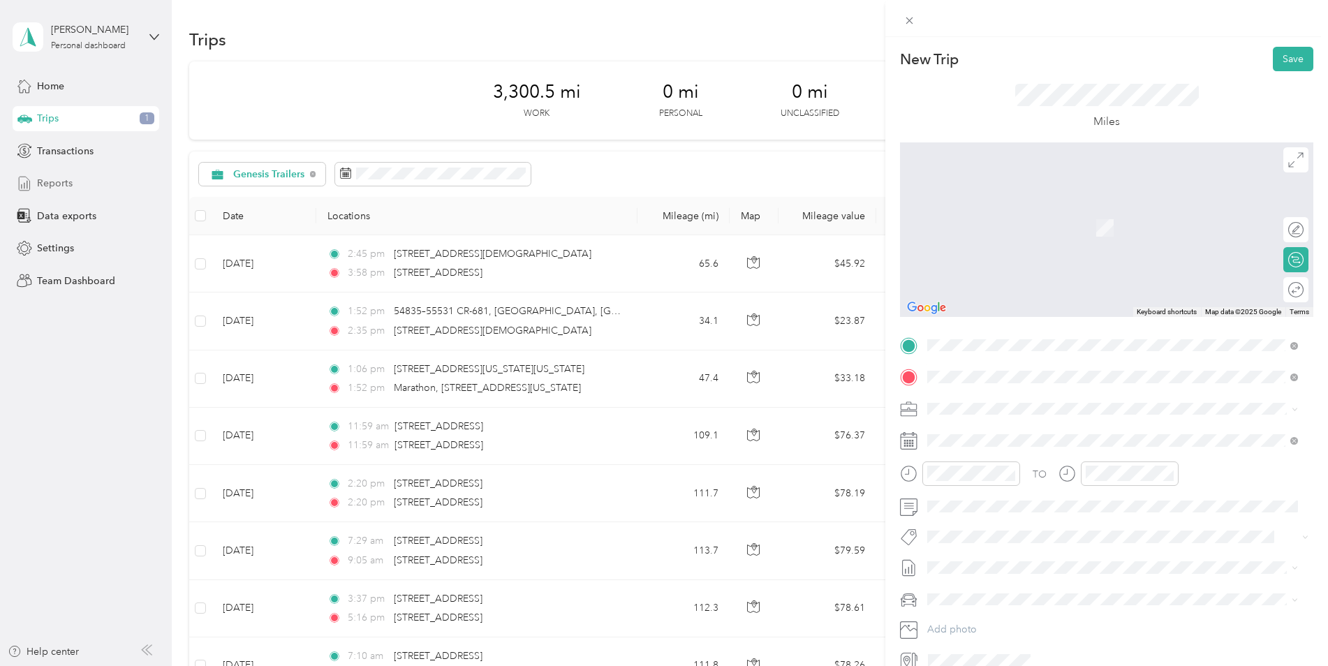
click at [992, 434] on span "[STREET_ADDRESS][US_STATE]" at bounding box center [1024, 427] width 140 height 13
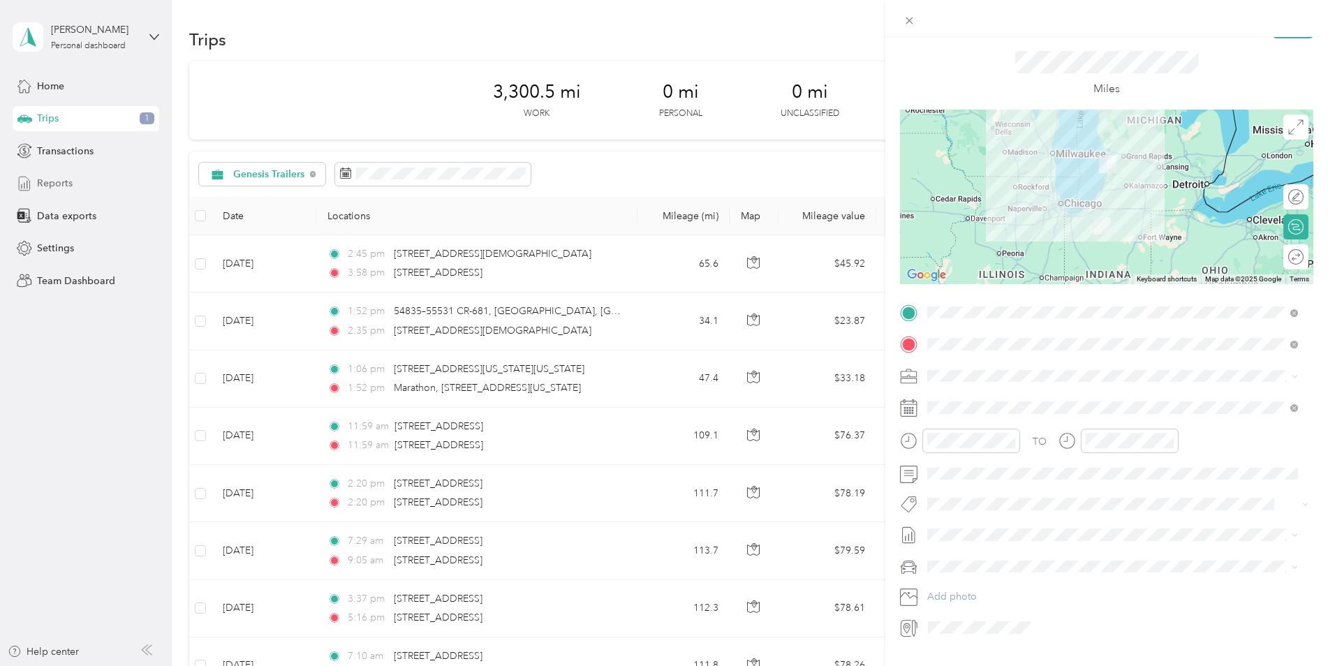
scroll to position [34, 0]
click at [960, 492] on icon at bounding box center [962, 486] width 14 height 14
click at [992, 551] on div "10" at bounding box center [1010, 556] width 18 height 17
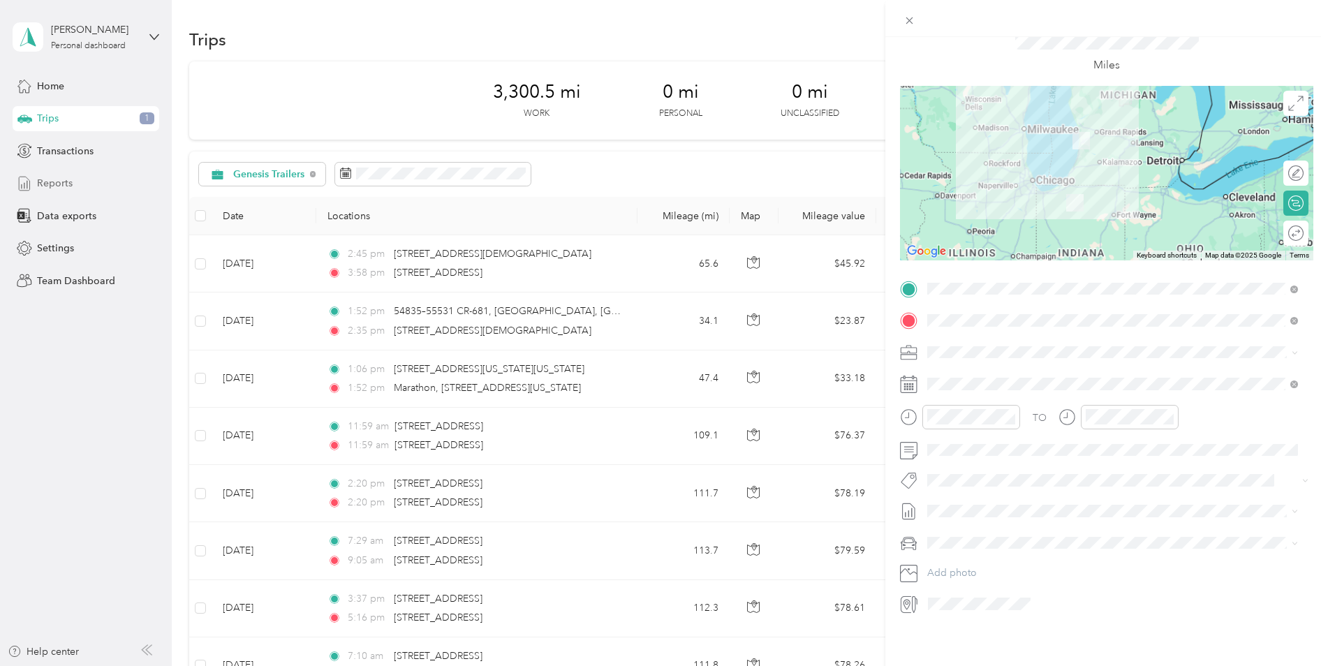
scroll to position [0, 0]
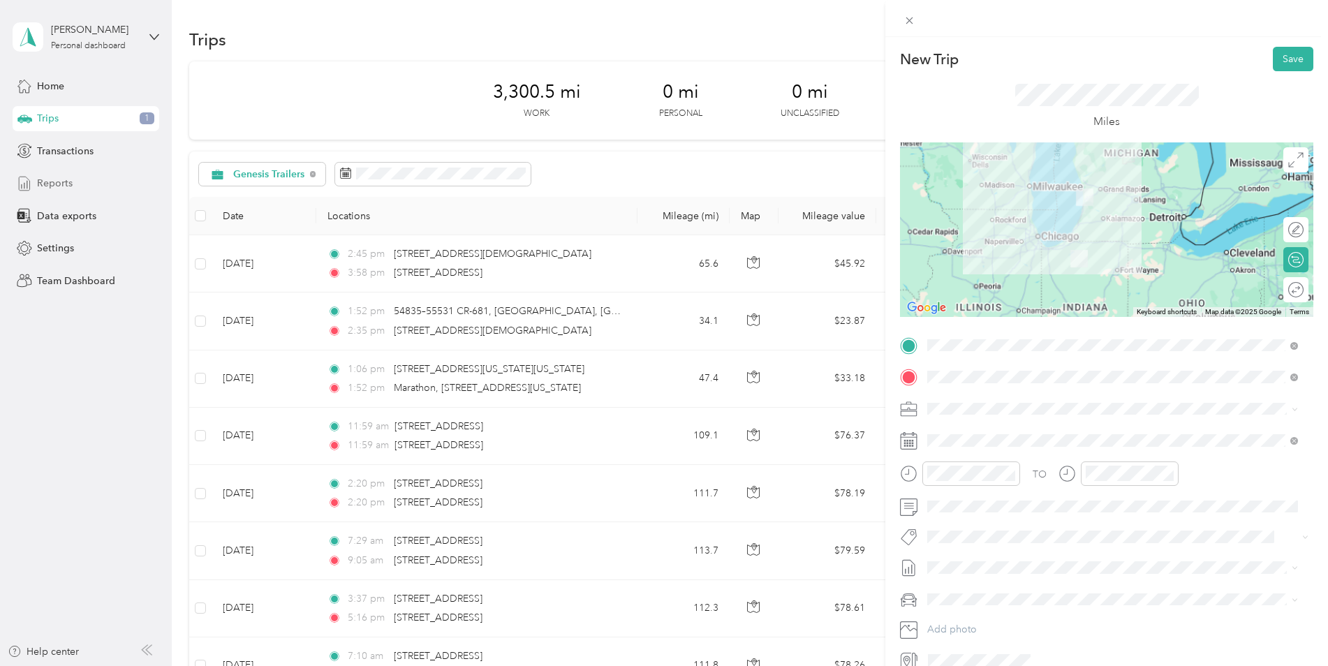
click at [992, 65] on button "Save" at bounding box center [1293, 59] width 40 height 24
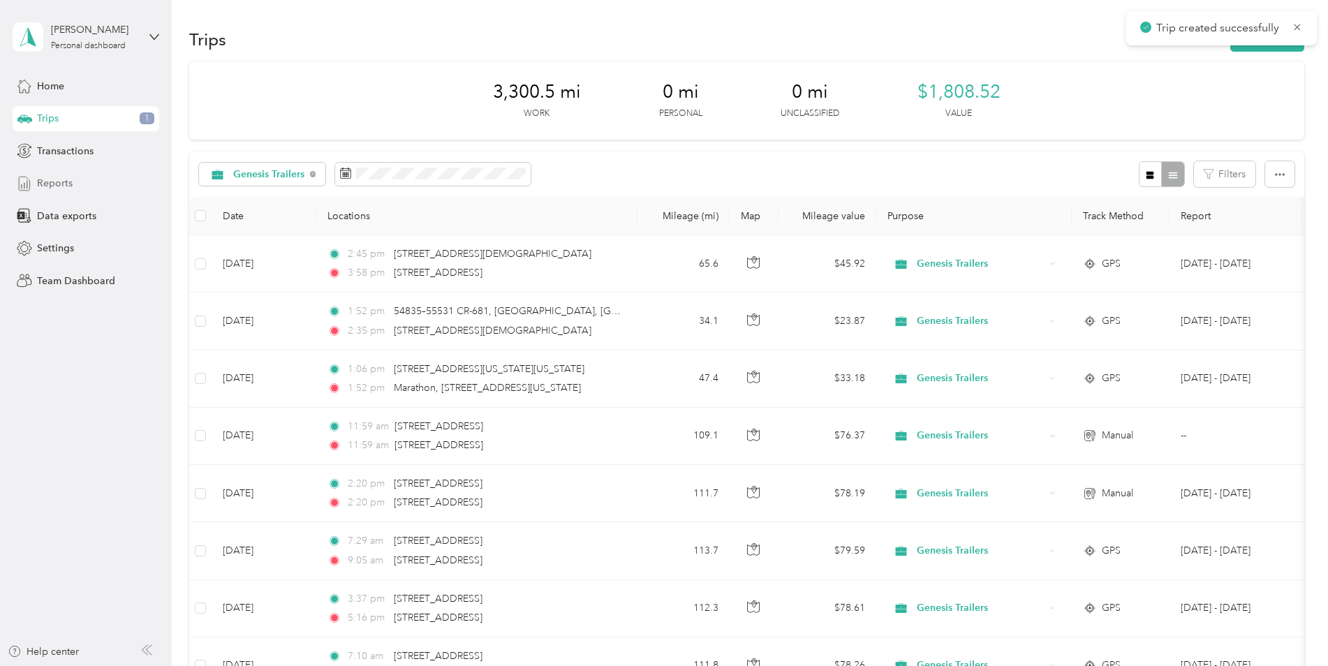
click at [992, 29] on icon at bounding box center [1298, 27] width 6 height 6
click at [992, 34] on p "Trip created successfully" at bounding box center [1219, 28] width 126 height 17
click at [992, 45] on button "New trip" at bounding box center [1267, 39] width 74 height 24
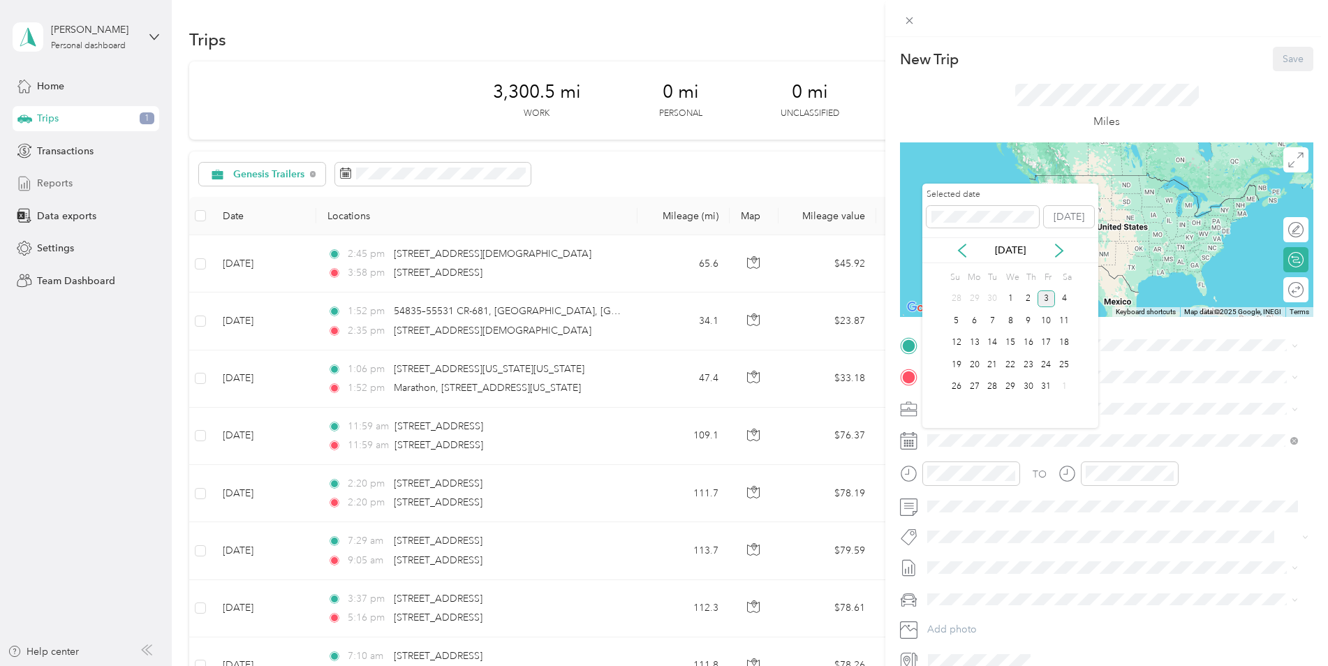
click at [966, 247] on icon at bounding box center [962, 251] width 14 height 14
click at [992, 323] on div "10" at bounding box center [1010, 320] width 18 height 17
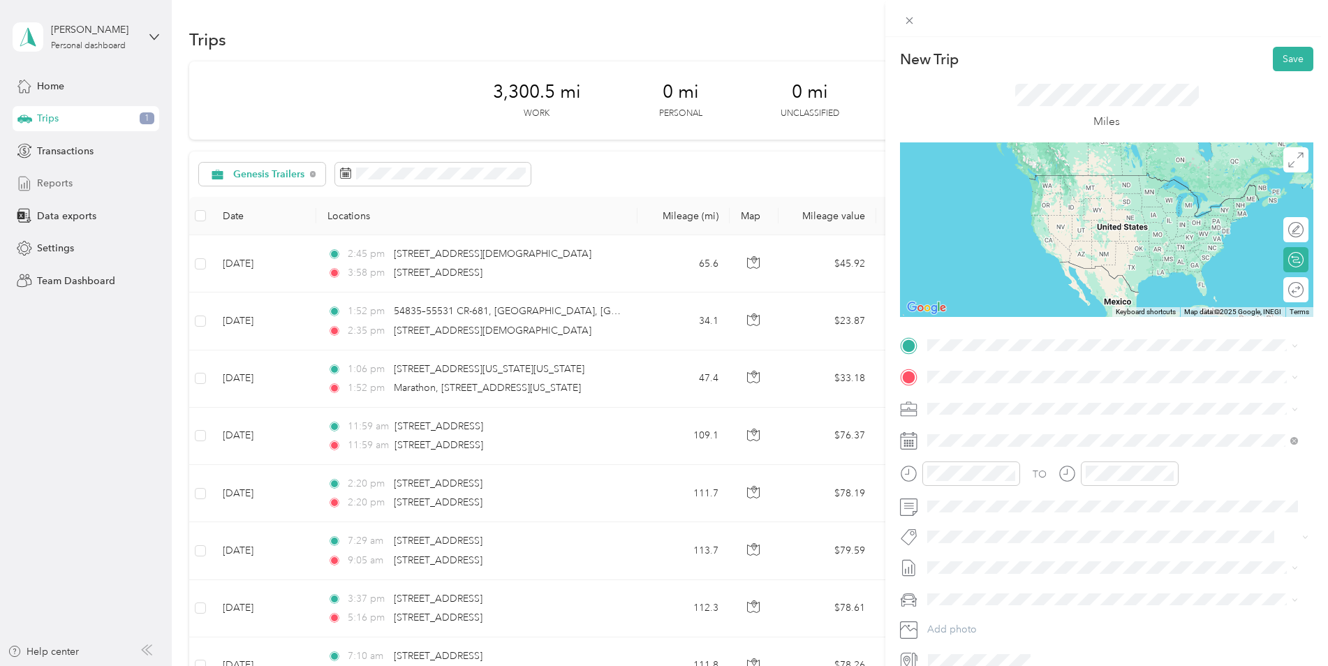
click at [973, 353] on span at bounding box center [1117, 345] width 391 height 22
click at [969, 335] on span at bounding box center [1117, 345] width 391 height 22
click at [985, 402] on span "[STREET_ADDRESS][US_STATE]" at bounding box center [1024, 396] width 140 height 13
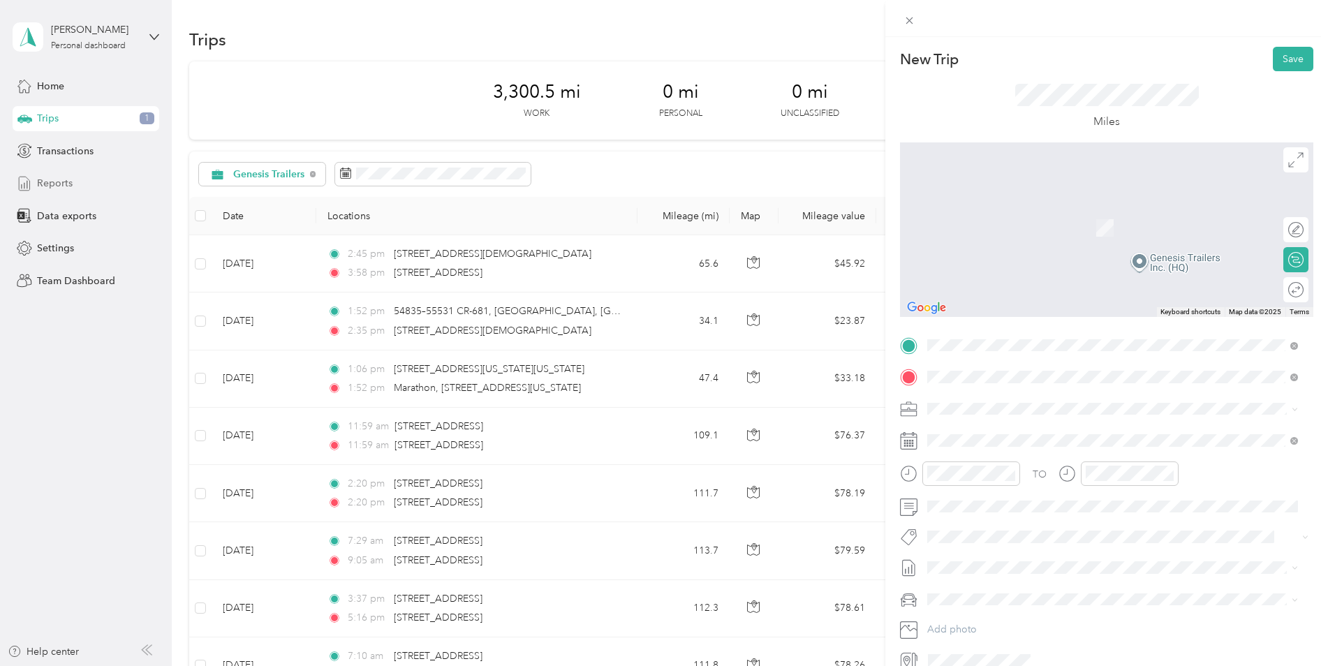
click at [992, 434] on span "[STREET_ADDRESS][US_STATE]" at bounding box center [1024, 427] width 140 height 13
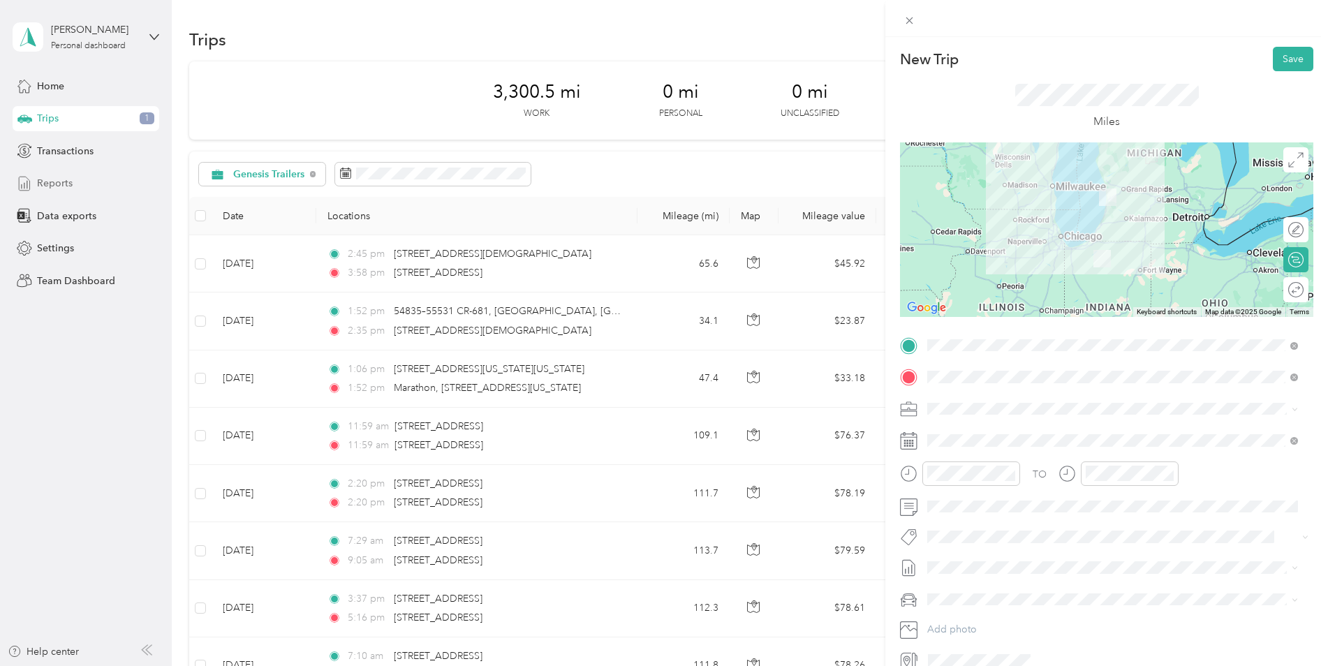
click at [992, 63] on button "Save" at bounding box center [1293, 59] width 40 height 24
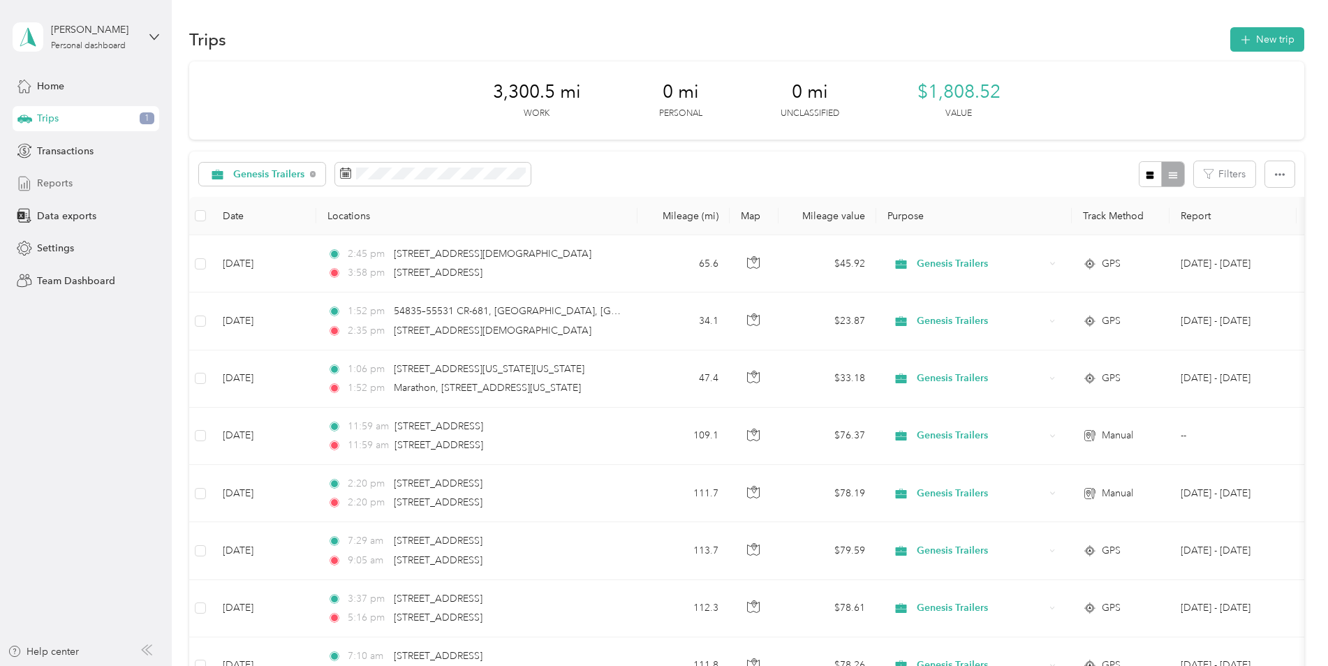
click at [156, 37] on icon at bounding box center [154, 36] width 8 height 5
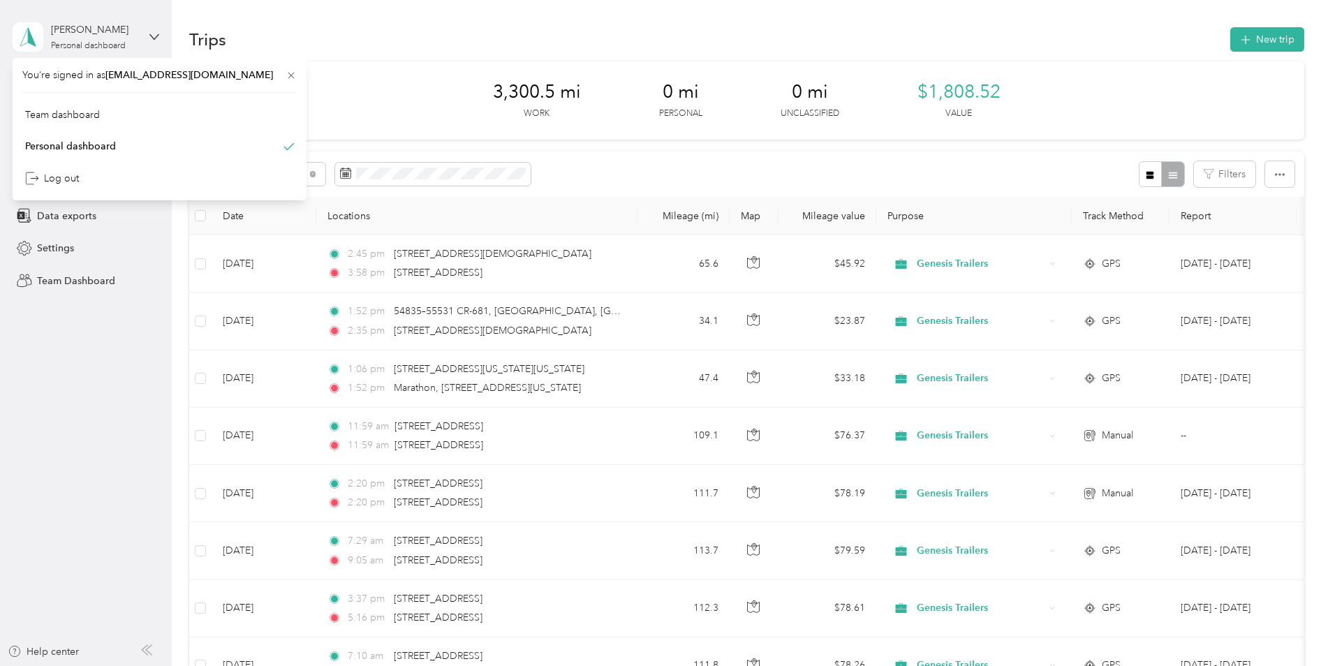
click at [156, 37] on icon at bounding box center [154, 36] width 8 height 5
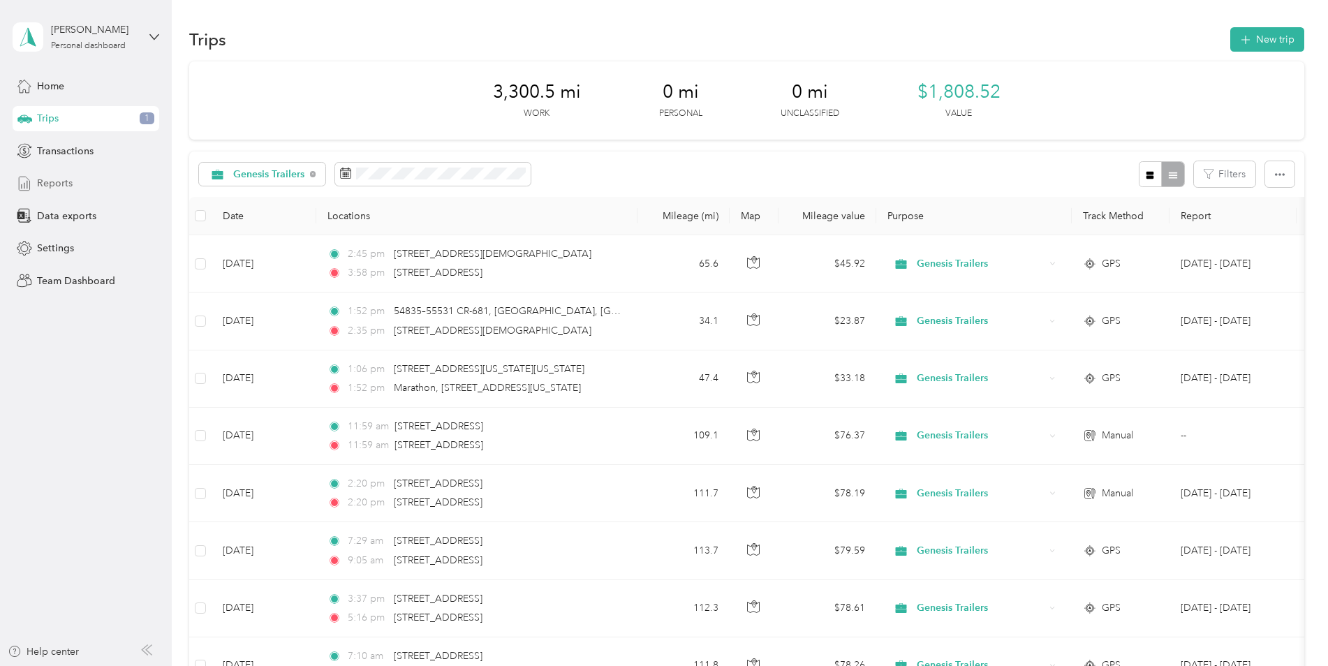
click at [100, 186] on div "Reports" at bounding box center [86, 183] width 147 height 25
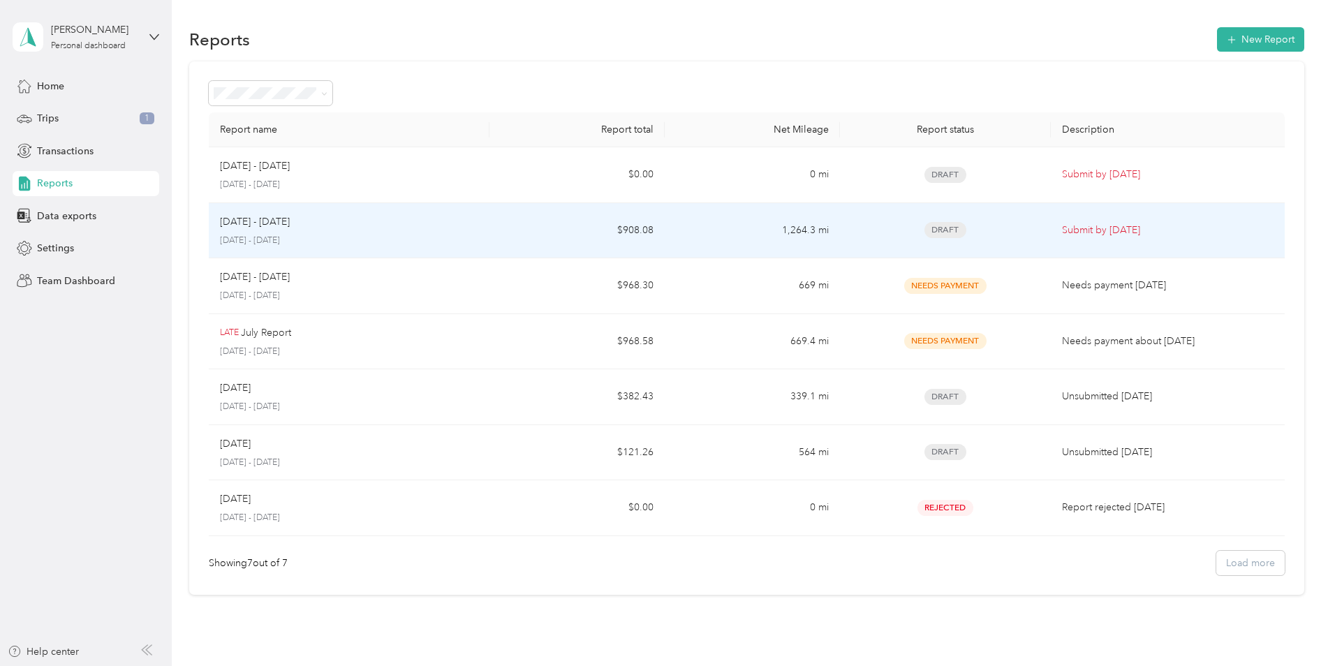
click at [721, 237] on td "1,264.3 mi" at bounding box center [752, 231] width 175 height 56
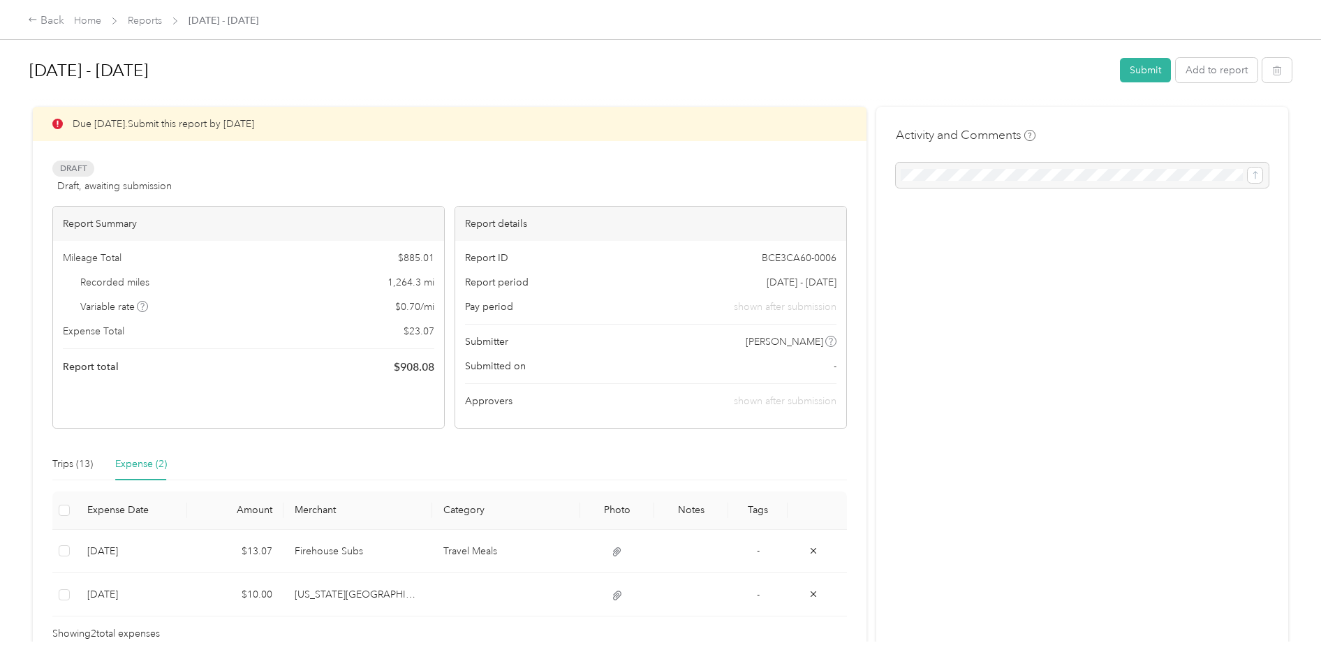
click at [992, 70] on button "Submit" at bounding box center [1145, 70] width 51 height 24
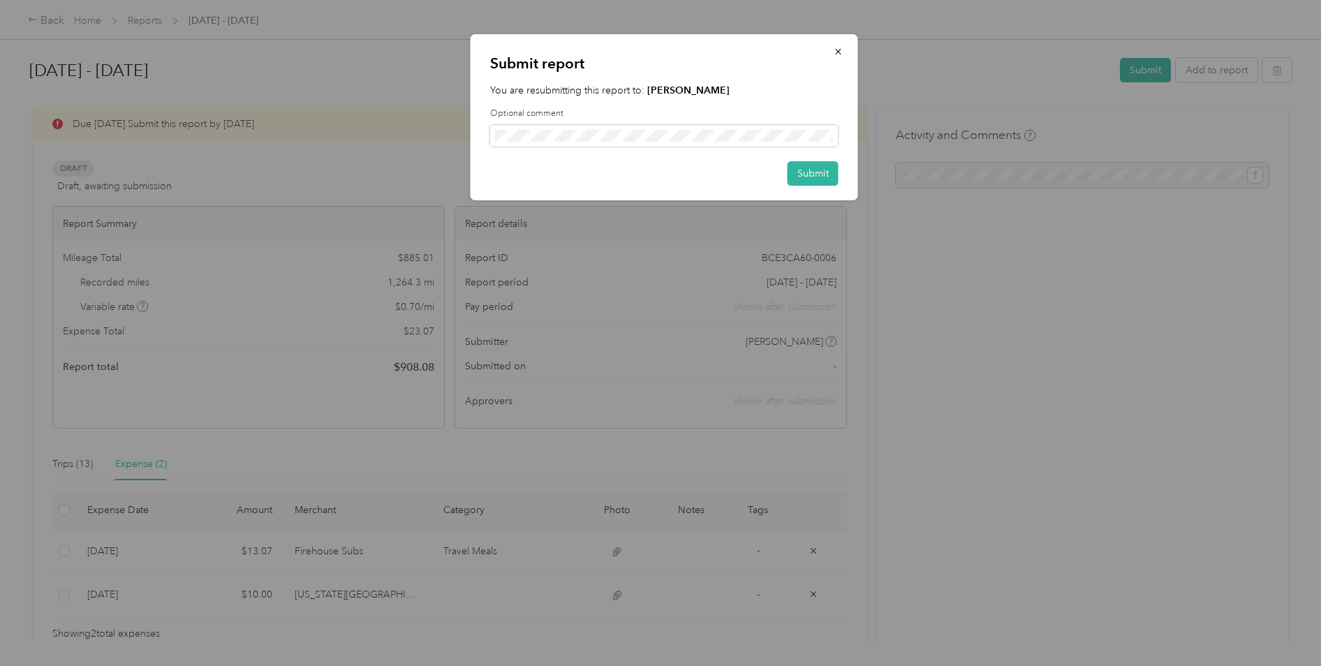
click at [754, 144] on span at bounding box center [664, 136] width 348 height 22
click at [823, 163] on button "Submit" at bounding box center [813, 173] width 51 height 24
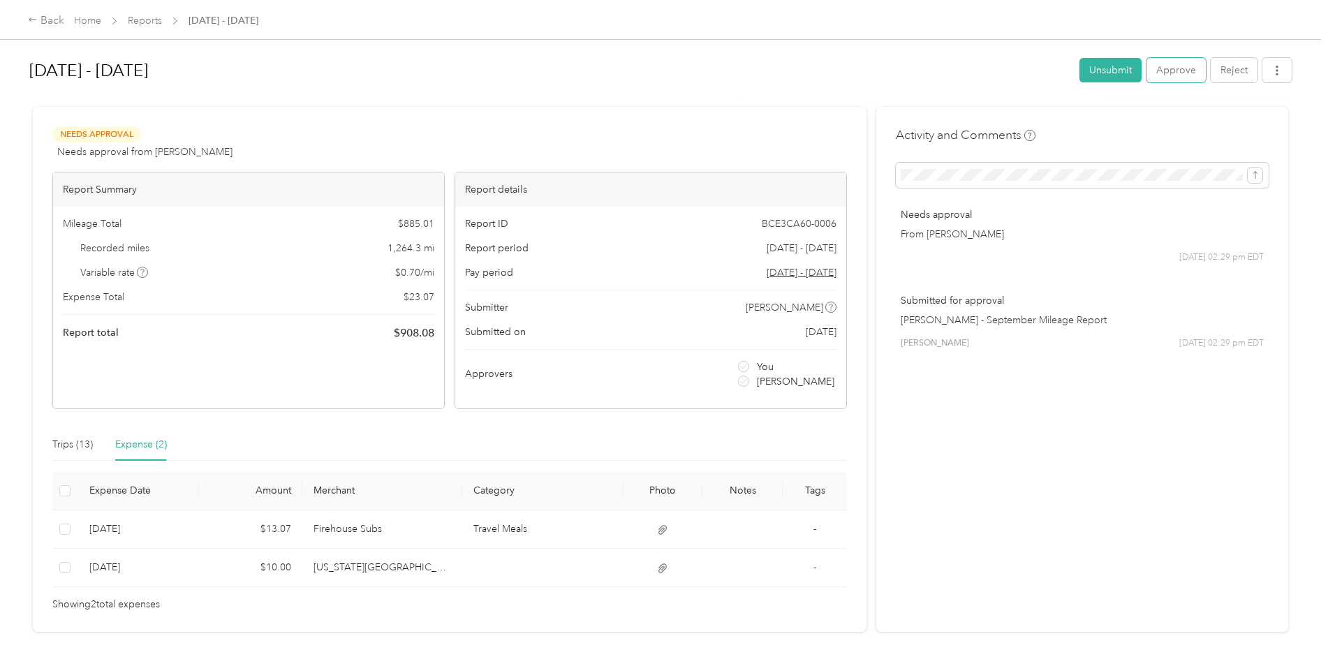
click at [992, 65] on button "Approve" at bounding box center [1175, 70] width 59 height 24
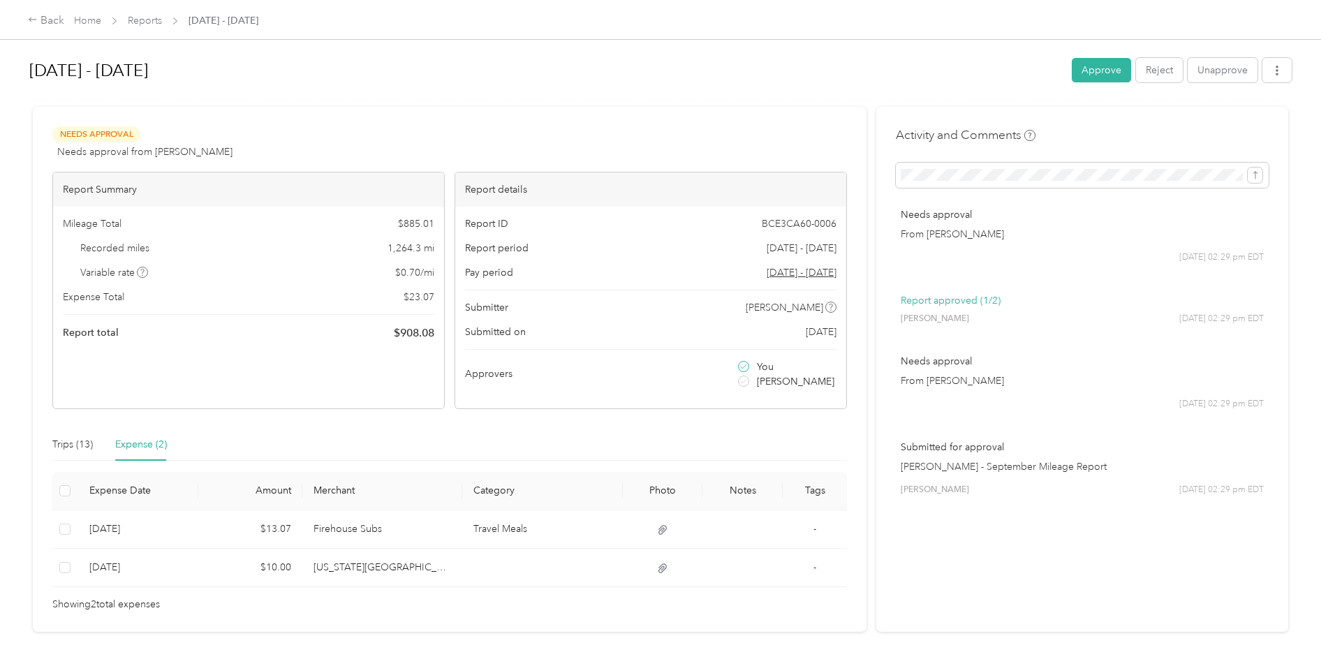
click at [149, 20] on link "Reports" at bounding box center [145, 21] width 34 height 12
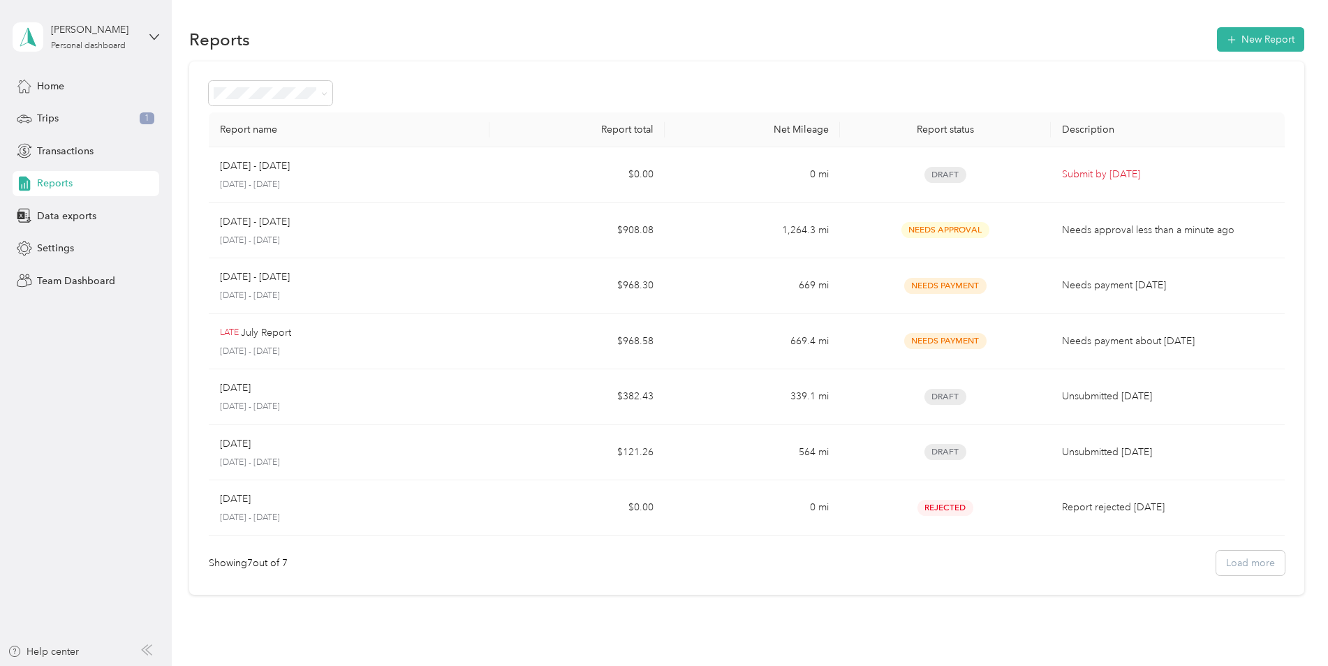
click at [351, 40] on div "Reports New Report" at bounding box center [746, 38] width 1115 height 29
